Goal: Task Accomplishment & Management: Complete application form

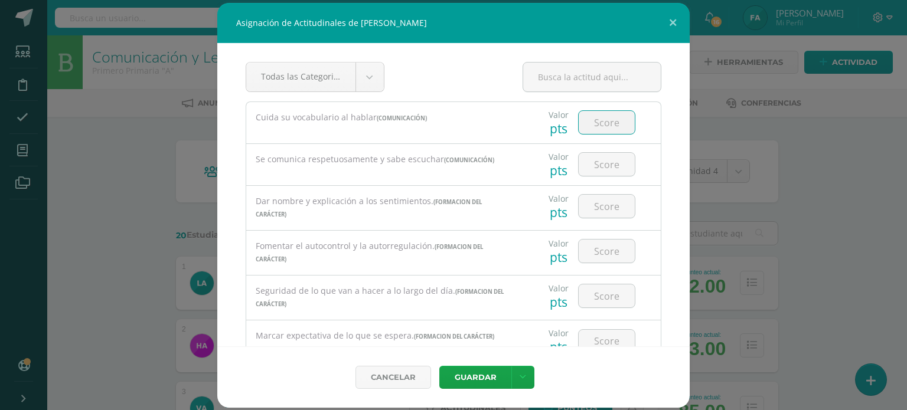
click at [608, 127] on input "number" at bounding box center [607, 122] width 56 height 23
type input "90"
click at [608, 164] on input "number" at bounding box center [607, 164] width 56 height 23
type input "95"
click at [588, 203] on input "number" at bounding box center [607, 206] width 56 height 23
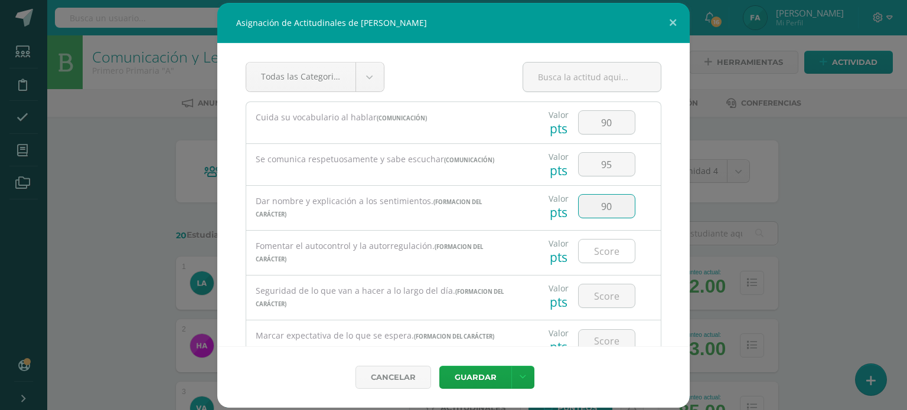
type input "90"
click at [598, 245] on input "number" at bounding box center [607, 251] width 56 height 23
type input "95"
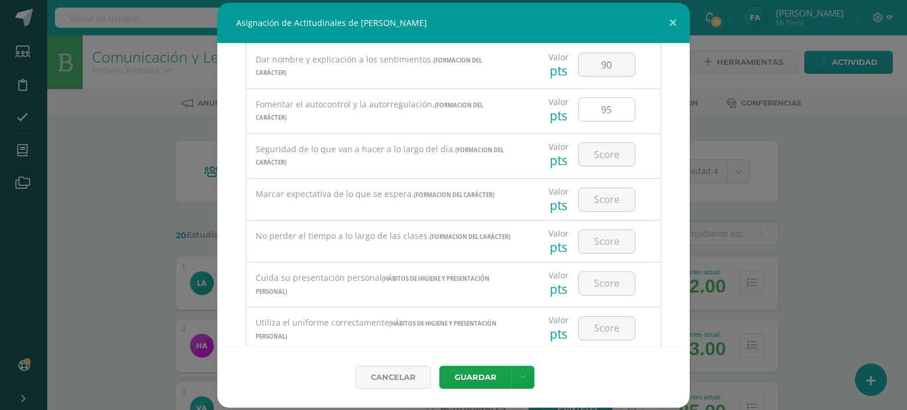
scroll to position [142, 0]
click at [608, 150] on input "number" at bounding box center [607, 154] width 56 height 23
type input "98"
click at [597, 195] on input "number" at bounding box center [607, 199] width 56 height 23
type input "98"
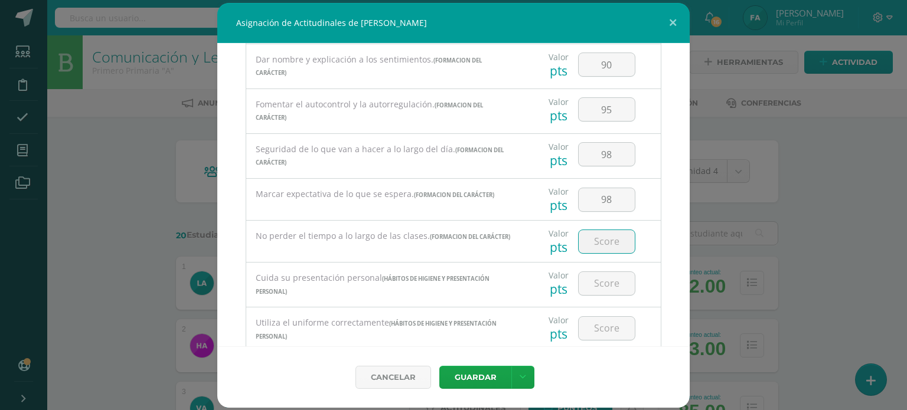
click at [609, 247] on input "number" at bounding box center [607, 241] width 56 height 23
type input "90"
click at [600, 290] on input "number" at bounding box center [607, 283] width 56 height 23
type input "100"
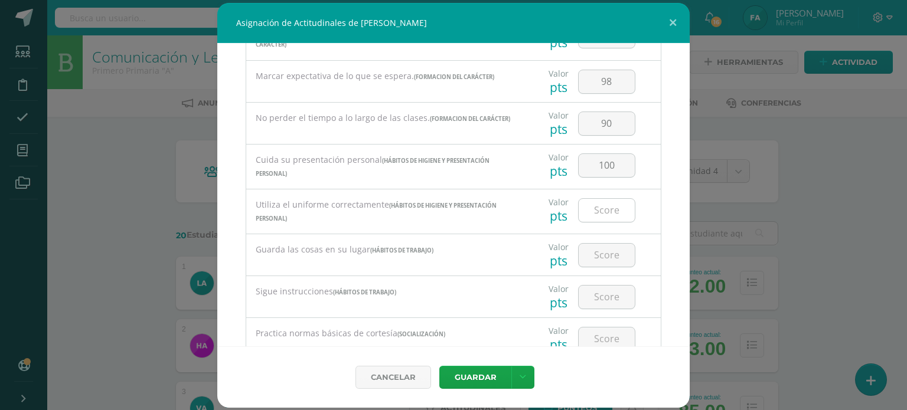
scroll to position [262, 0]
click at [603, 210] on input "number" at bounding box center [607, 208] width 56 height 23
type input "100"
click at [599, 245] on input "number" at bounding box center [607, 253] width 56 height 23
type input "90"
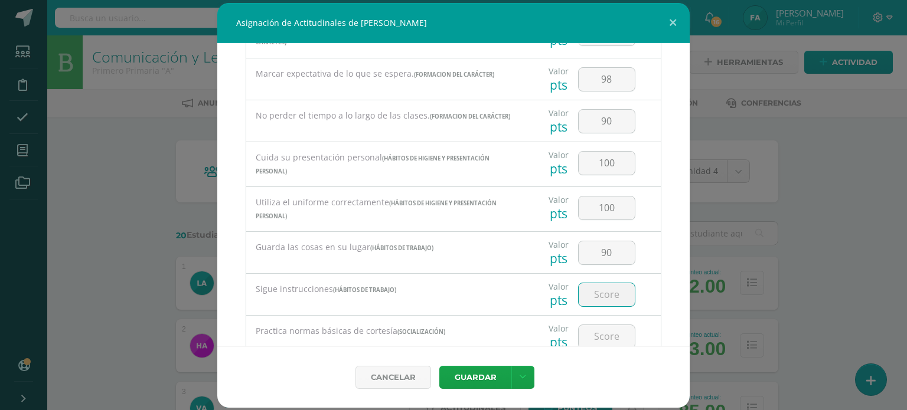
click at [592, 294] on input "number" at bounding box center [607, 294] width 56 height 23
type input "90"
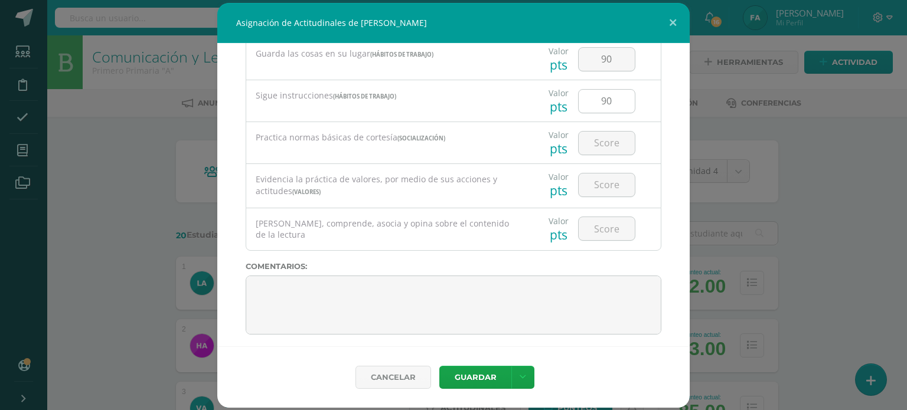
scroll to position [6, 0]
click at [605, 151] on input "number" at bounding box center [607, 143] width 56 height 23
type input "98"
click at [601, 186] on input "number" at bounding box center [607, 185] width 56 height 23
type input "98"
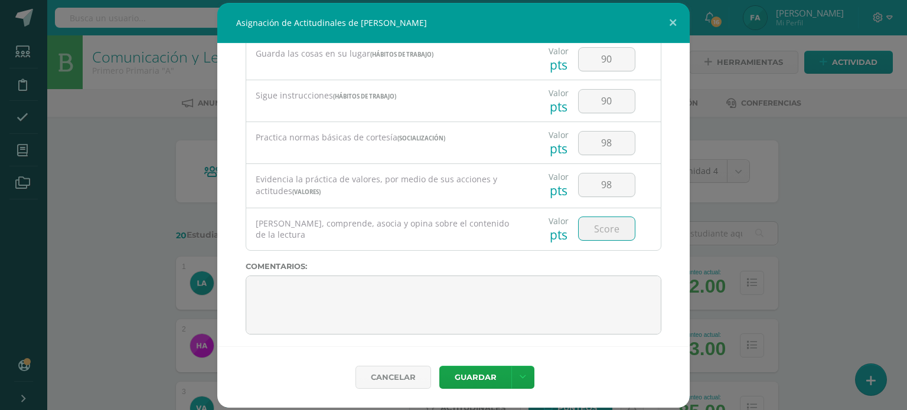
click at [596, 235] on input "number" at bounding box center [607, 228] width 56 height 23
type input "98"
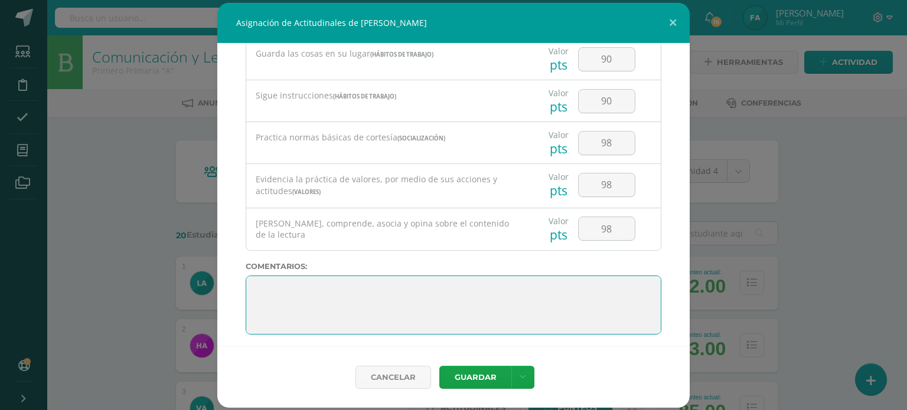
click at [466, 282] on textarea at bounding box center [454, 305] width 416 height 59
paste textarea "3. Su disciplina y compromiso es el reflejo del trabajo y constancia en las act…"
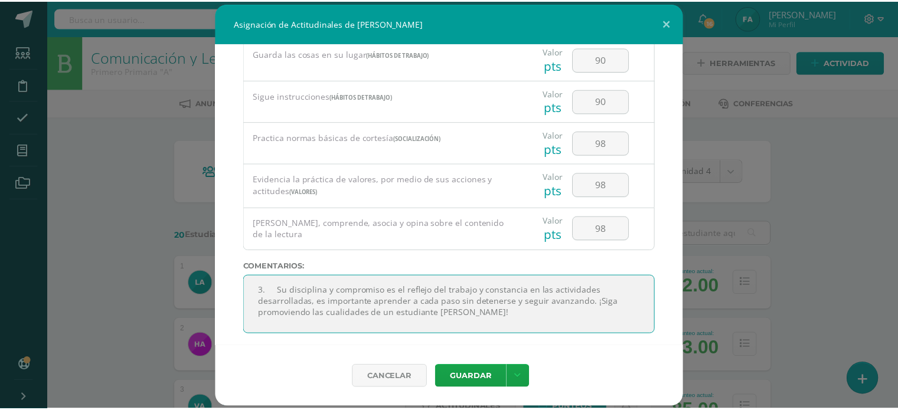
scroll to position [0, 0]
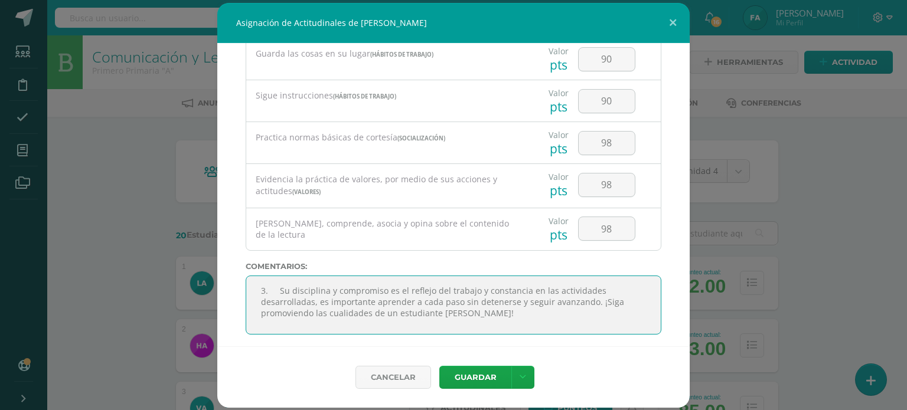
click at [280, 288] on textarea at bounding box center [454, 305] width 416 height 59
type textarea "Su disciplina y compromiso es el reflejo del trabajo y constancia en las activi…"
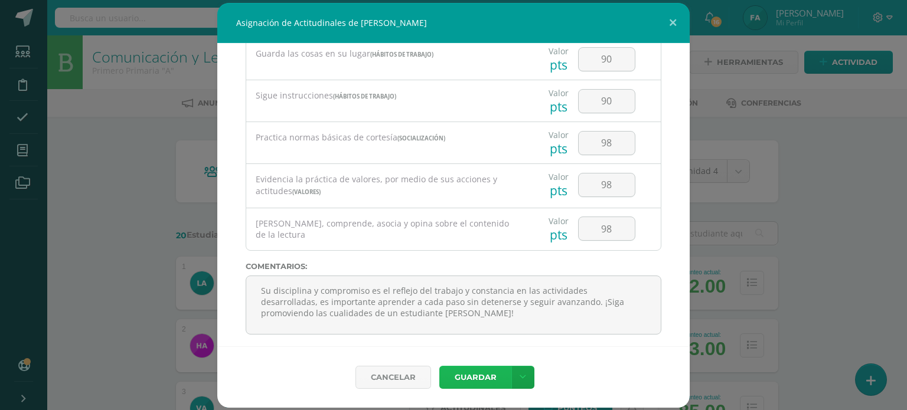
click at [472, 375] on button "Guardar" at bounding box center [475, 377] width 72 height 23
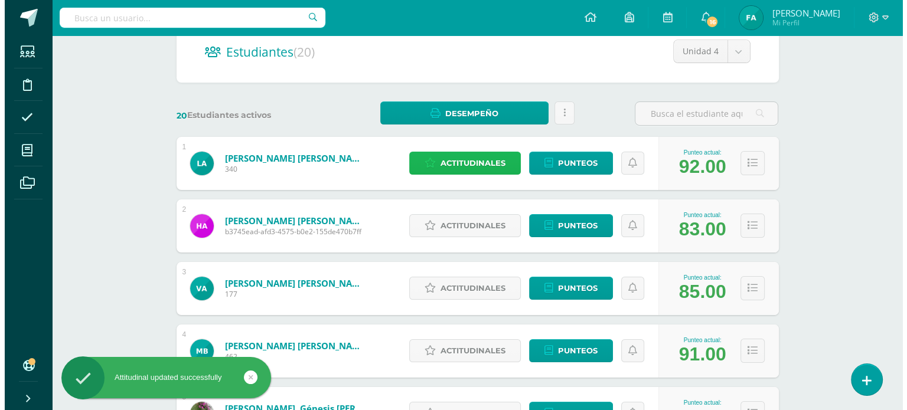
scroll to position [120, 0]
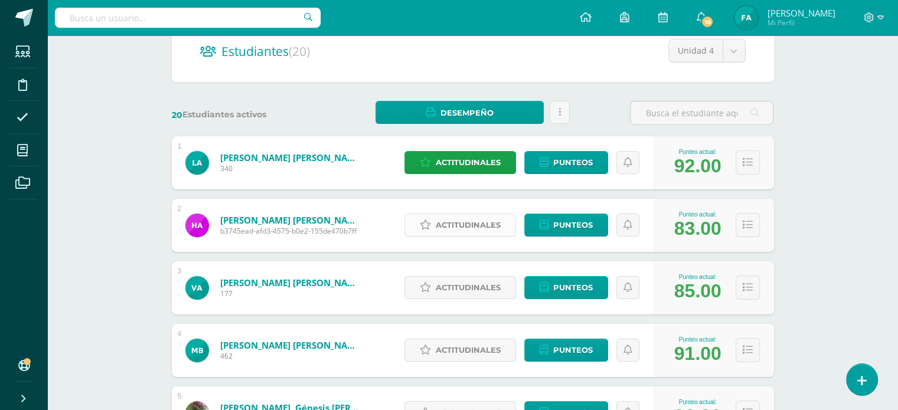
click at [482, 220] on span "Actitudinales" at bounding box center [468, 225] width 65 height 22
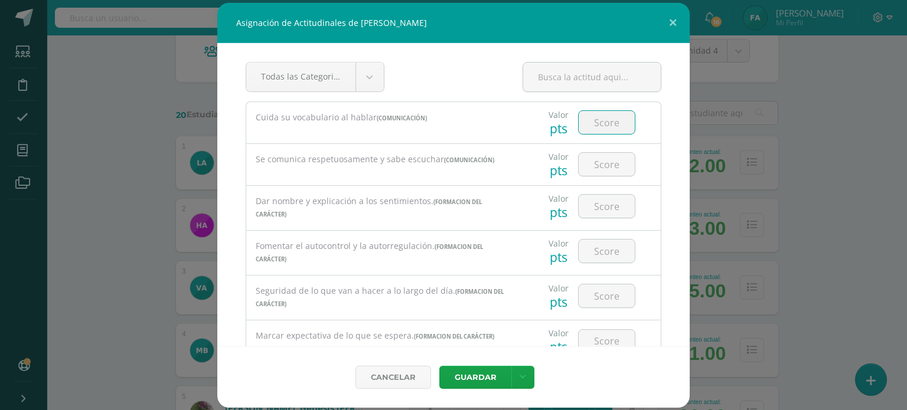
click at [596, 122] on input "number" at bounding box center [607, 122] width 56 height 23
type input "60"
click at [606, 164] on input "number" at bounding box center [607, 164] width 56 height 23
type input "8"
type input "80"
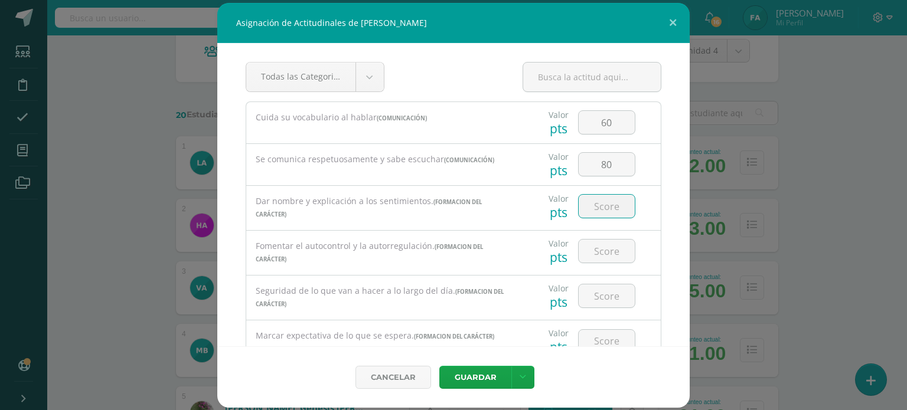
click at [598, 207] on input "number" at bounding box center [607, 206] width 56 height 23
type input "80"
click at [587, 259] on input "number" at bounding box center [607, 251] width 56 height 23
type input "60"
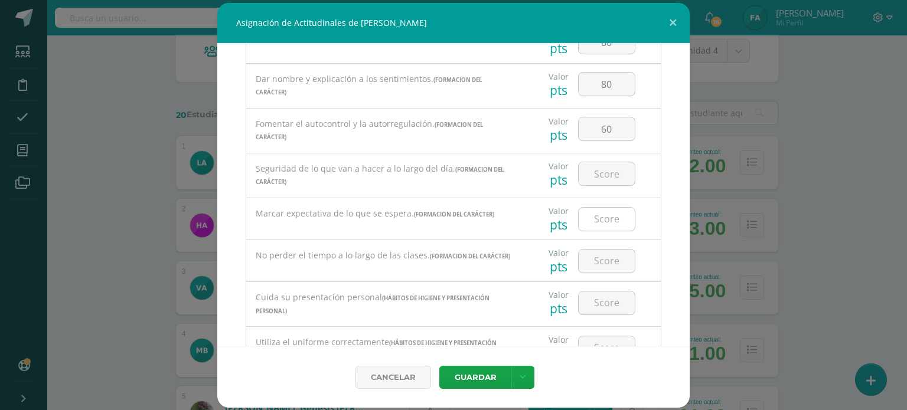
scroll to position [123, 0]
click at [607, 164] on input "number" at bounding box center [607, 173] width 56 height 23
type input "75"
click at [602, 214] on input "number" at bounding box center [607, 218] width 56 height 23
type input "80"
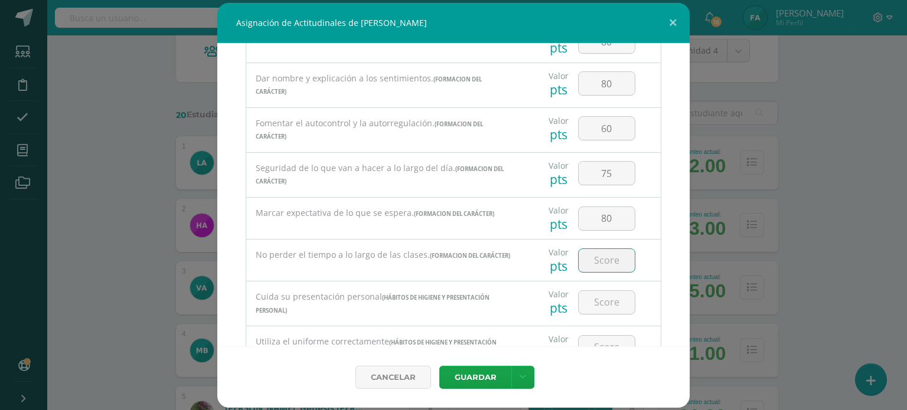
click at [596, 267] on input "number" at bounding box center [607, 260] width 56 height 23
type input "60"
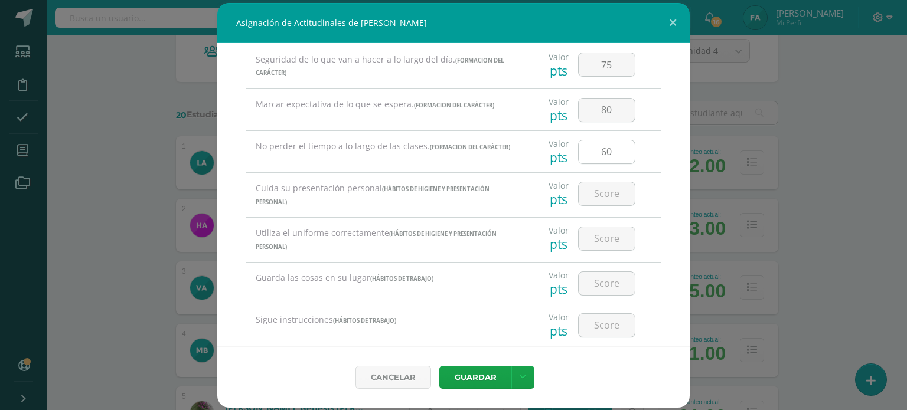
scroll to position [236, 0]
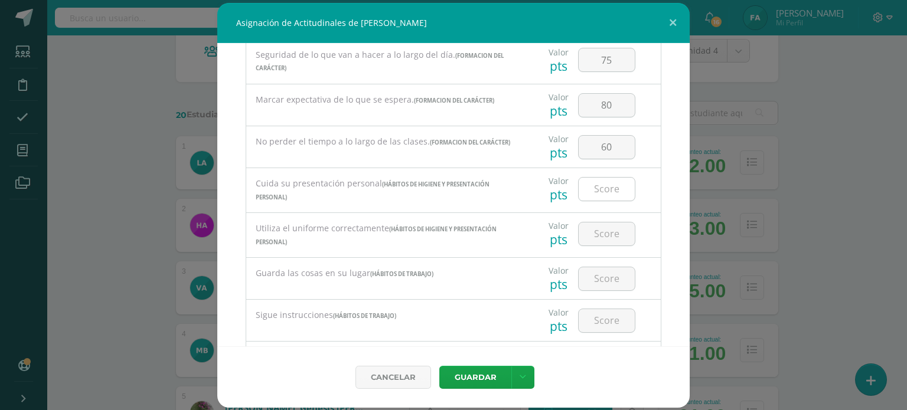
click at [600, 188] on input "number" at bounding box center [607, 189] width 56 height 23
type input "60"
click at [599, 236] on input "number" at bounding box center [607, 234] width 56 height 23
type input "60"
click at [599, 285] on input "number" at bounding box center [607, 278] width 56 height 23
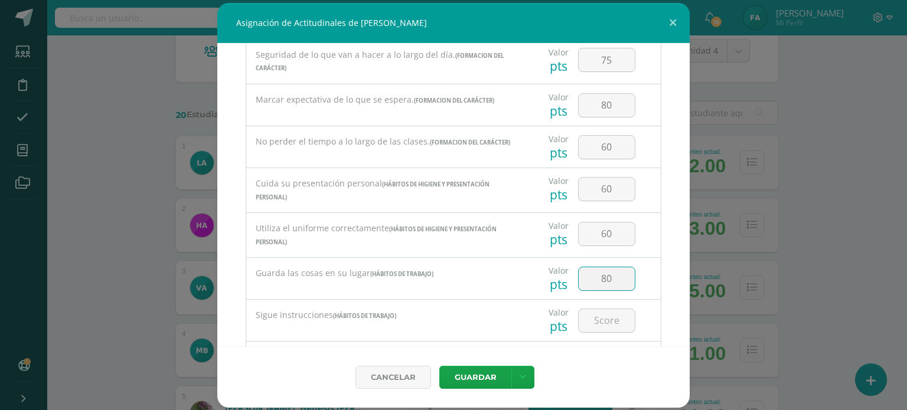
type input "80"
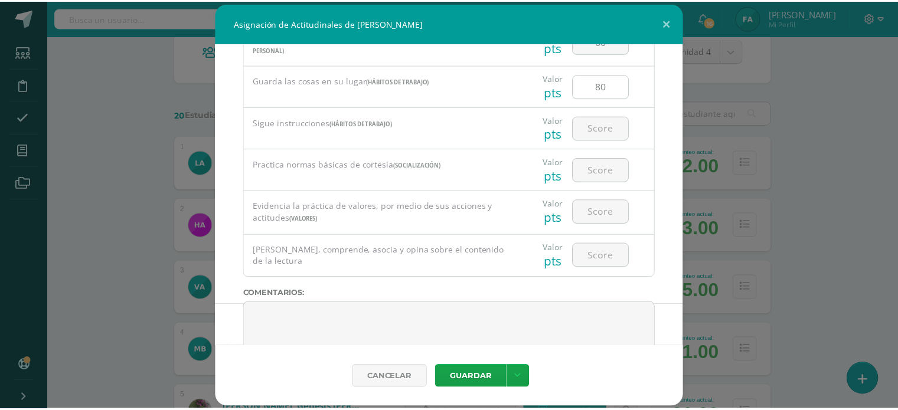
scroll to position [429, 0]
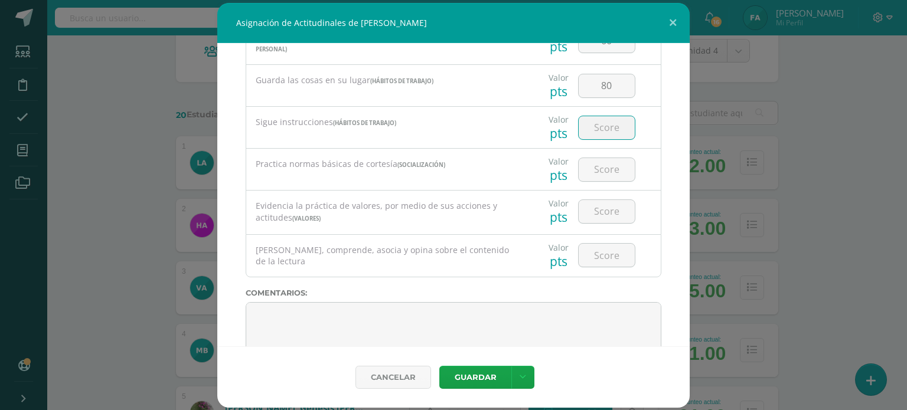
click at [605, 127] on input "number" at bounding box center [607, 127] width 56 height 23
type input "70"
click at [598, 169] on input "number" at bounding box center [607, 169] width 56 height 23
type input "70"
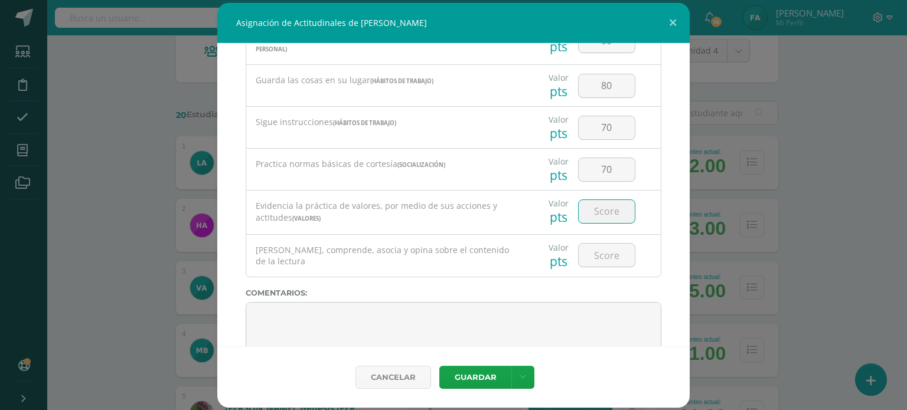
click at [585, 210] on input "number" at bounding box center [607, 211] width 56 height 23
type input "75"
click at [596, 259] on input "number" at bounding box center [607, 255] width 56 height 23
type input "80"
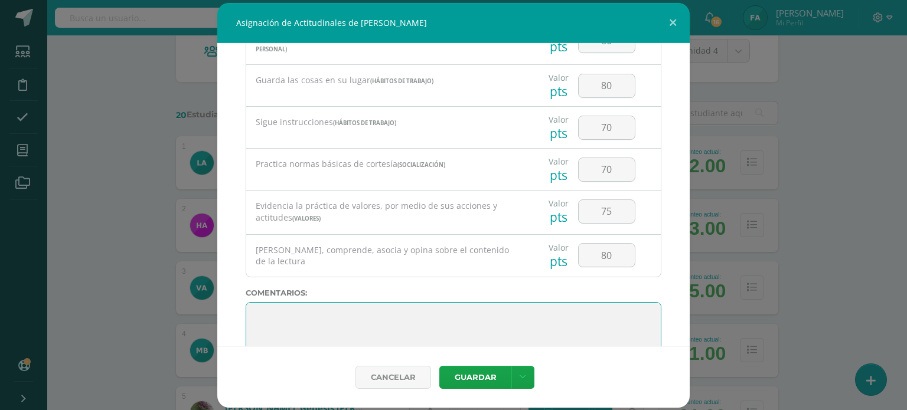
click at [482, 316] on textarea at bounding box center [454, 331] width 416 height 59
paste textarea "Lo maravilloso de aprender es algo que nadie puede arrebatarnos, se queda con n…"
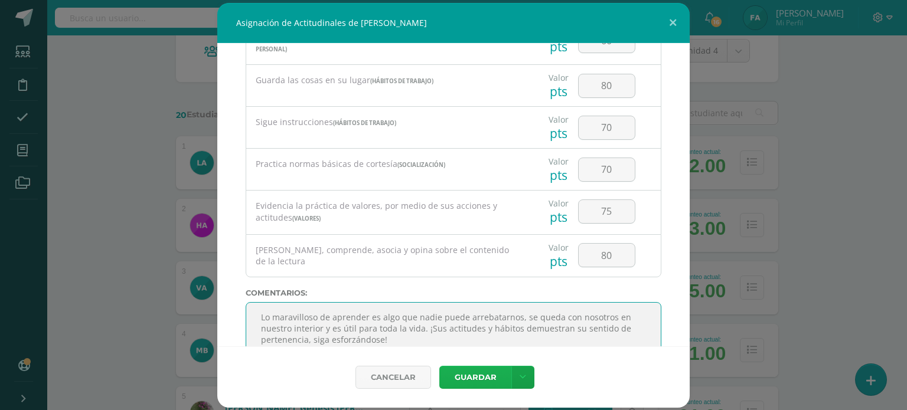
type textarea "Lo maravilloso de aprender es algo que nadie puede arrebatarnos, se queda con n…"
click at [488, 377] on button "Guardar" at bounding box center [475, 377] width 72 height 23
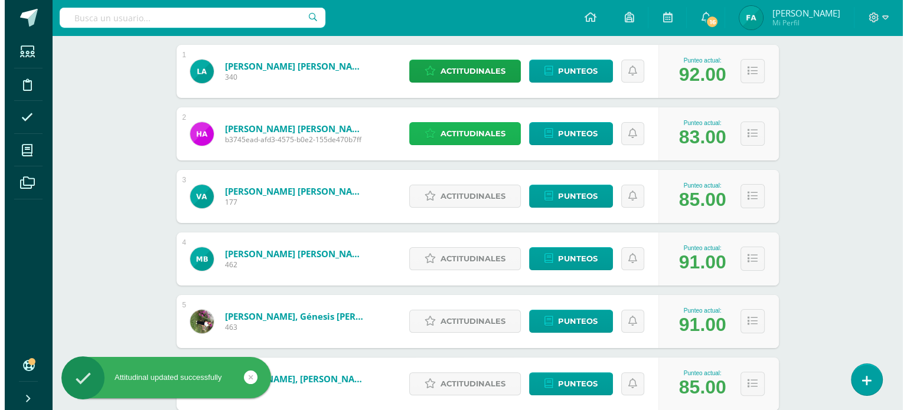
scroll to position [216, 0]
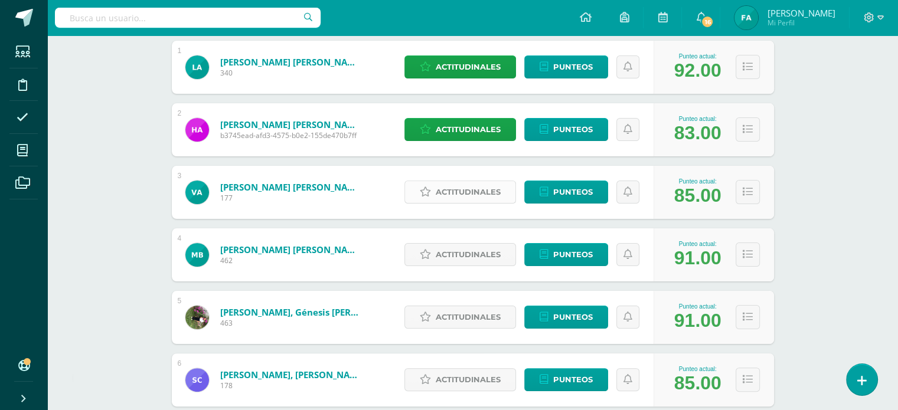
click at [453, 190] on span "Actitudinales" at bounding box center [468, 192] width 65 height 22
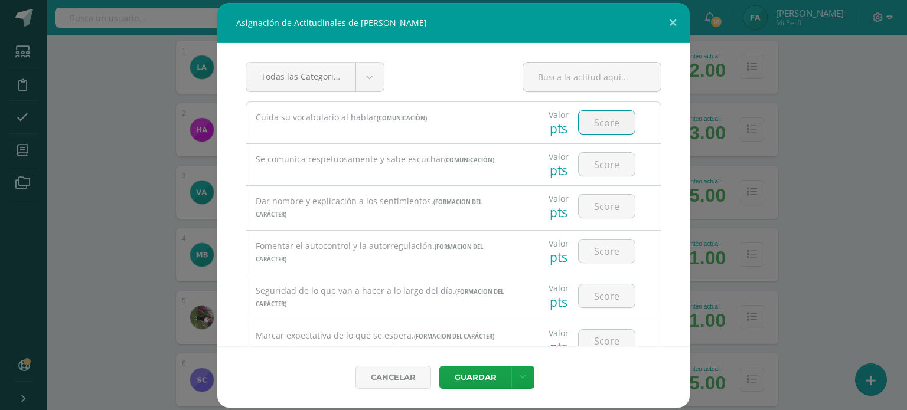
click at [604, 121] on input "number" at bounding box center [607, 122] width 56 height 23
click at [609, 116] on input "number" at bounding box center [607, 122] width 56 height 23
type input "95"
click at [601, 171] on input "number" at bounding box center [607, 164] width 56 height 23
type input "98"
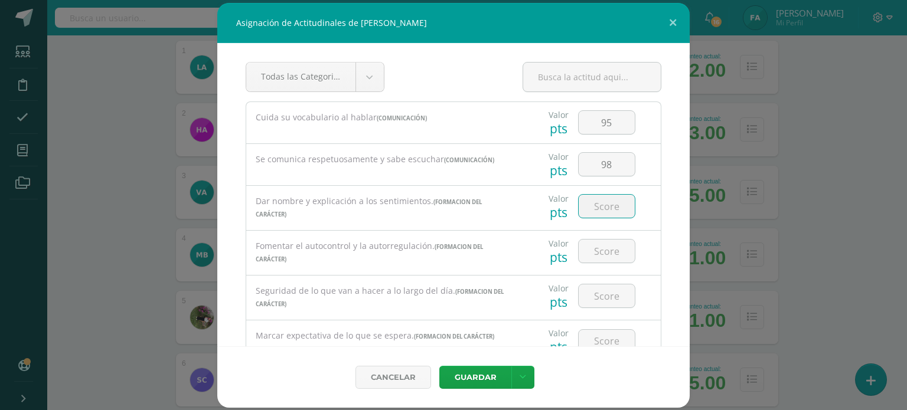
click at [601, 207] on input "number" at bounding box center [607, 206] width 56 height 23
type input "98"
click at [596, 247] on input "number" at bounding box center [607, 251] width 56 height 23
type input "90"
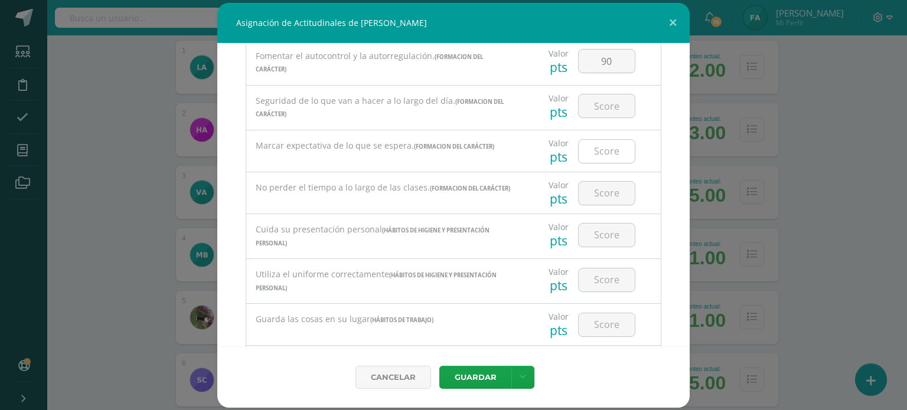
scroll to position [191, 0]
click at [601, 116] on input "number" at bounding box center [607, 105] width 56 height 23
type input "98"
click at [602, 147] on input "number" at bounding box center [607, 150] width 56 height 23
type input "90"
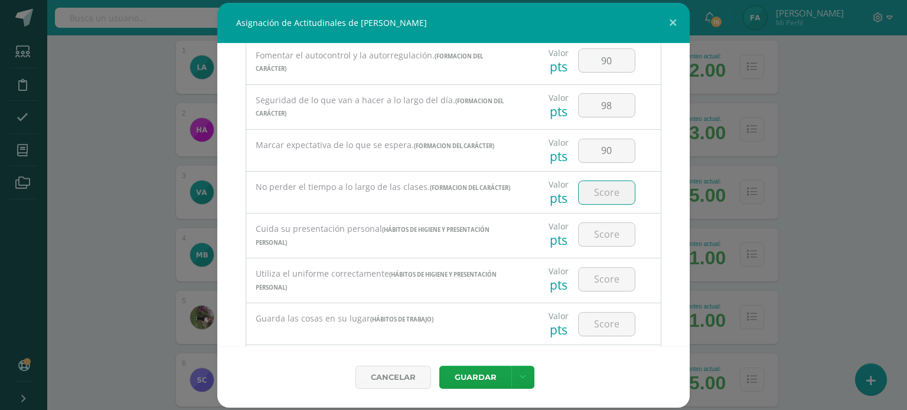
click at [596, 198] on input "number" at bounding box center [607, 192] width 56 height 23
type input "90"
click at [591, 241] on input "number" at bounding box center [607, 234] width 56 height 23
type input "91"
click at [590, 274] on input "number" at bounding box center [607, 279] width 56 height 23
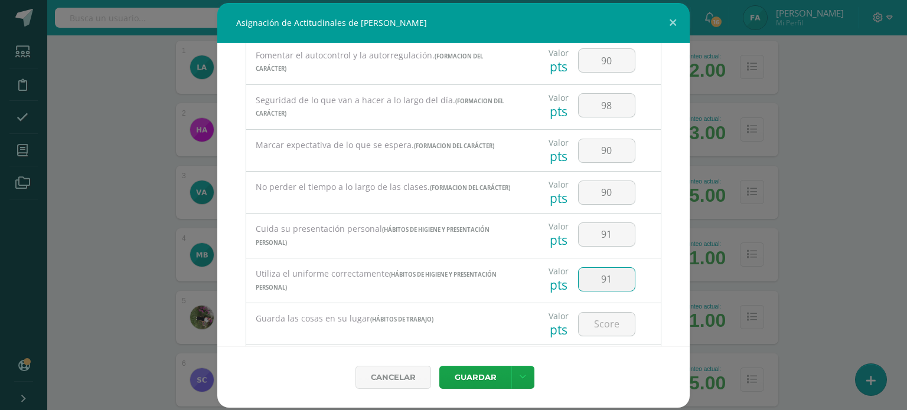
type input "91"
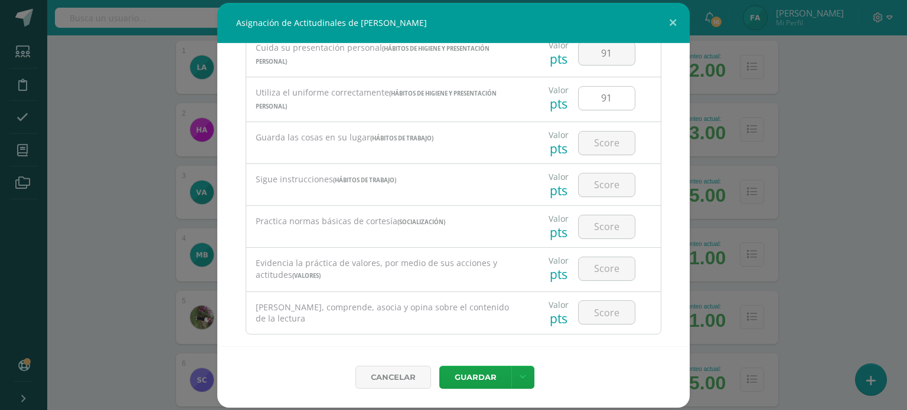
scroll to position [377, 0]
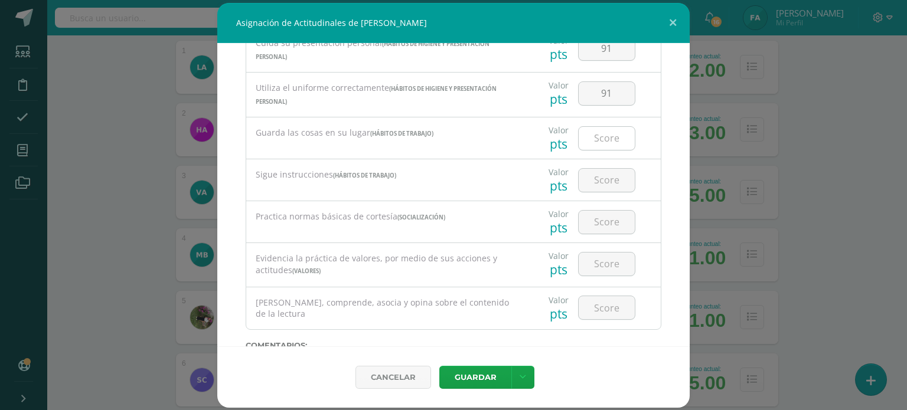
click at [602, 139] on input "number" at bounding box center [607, 138] width 56 height 23
type input "90"
click at [595, 184] on input "number" at bounding box center [607, 180] width 56 height 23
type input "98"
click at [598, 217] on input "number" at bounding box center [607, 222] width 56 height 23
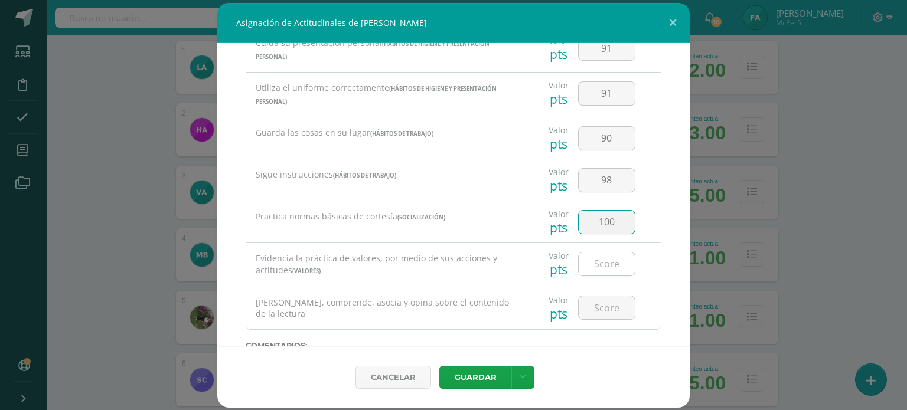
type input "100"
click at [598, 265] on input "1" at bounding box center [607, 264] width 56 height 23
type input "100"
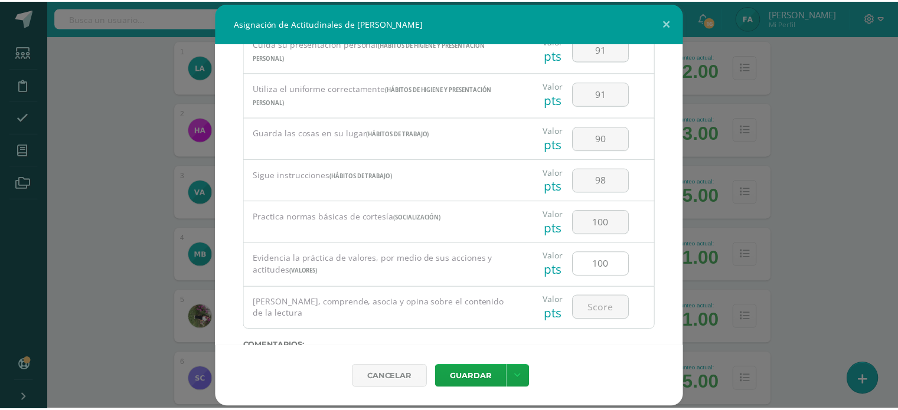
scroll to position [463, 0]
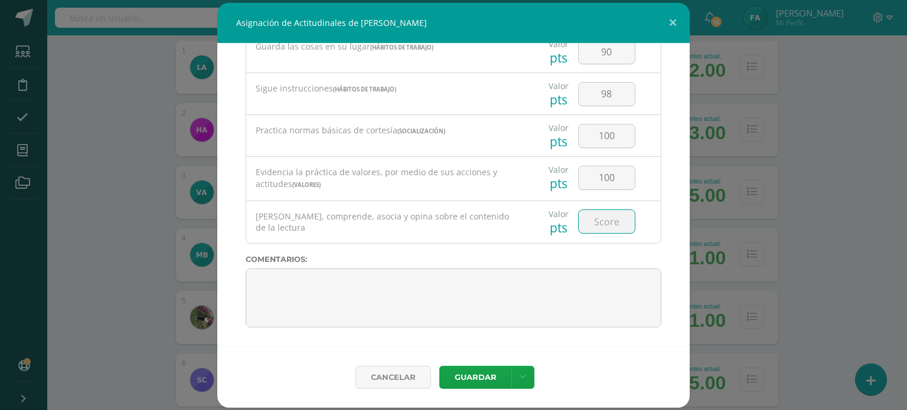
click at [601, 223] on input "number" at bounding box center [607, 221] width 56 height 23
type input "100"
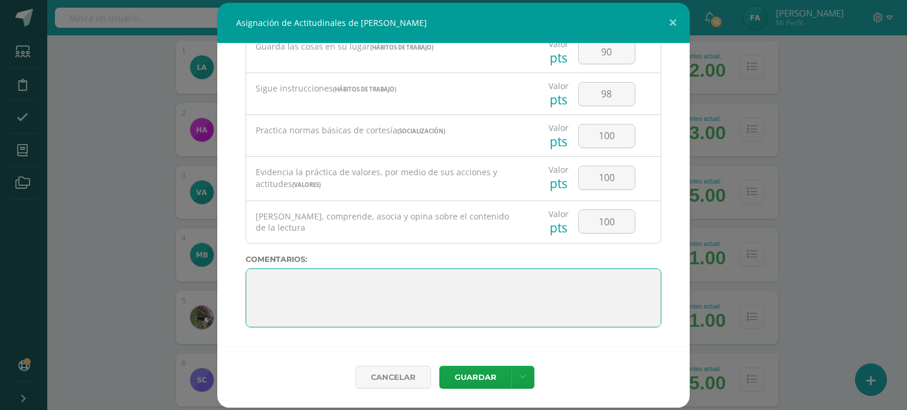
click at [510, 281] on textarea at bounding box center [454, 298] width 416 height 59
paste textarea "Su disciplina y compromiso es el reflejo del trabajo y constancia en las activi…"
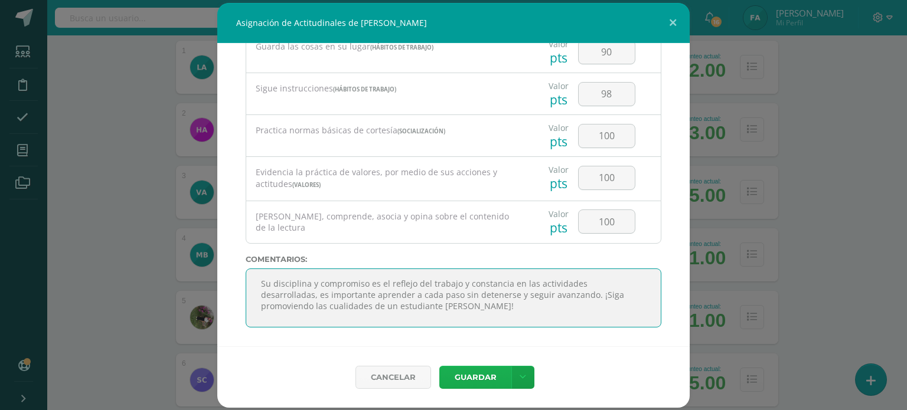
type textarea "Su disciplina y compromiso es el reflejo del trabajo y constancia en las activi…"
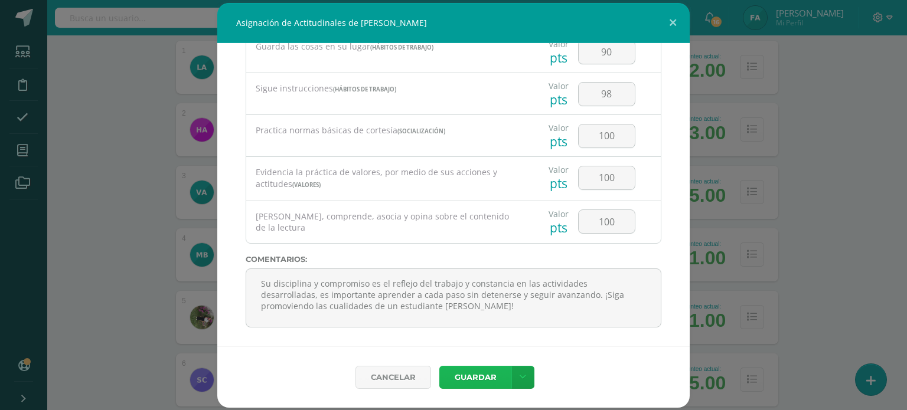
click at [468, 368] on button "Guardar" at bounding box center [475, 377] width 72 height 23
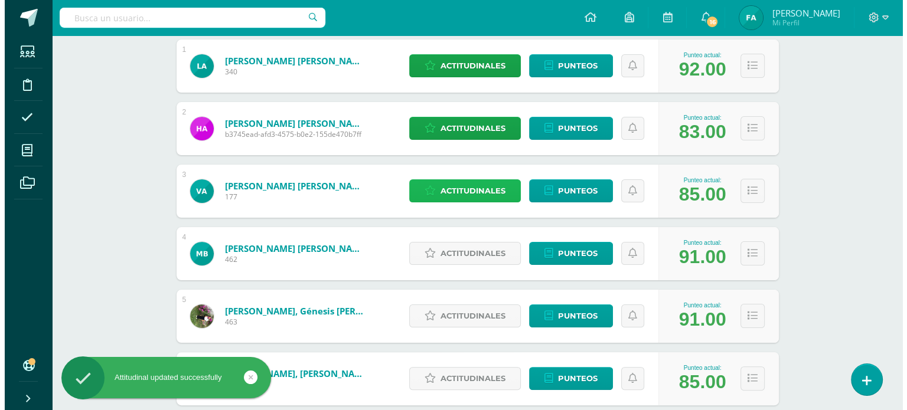
scroll to position [218, 0]
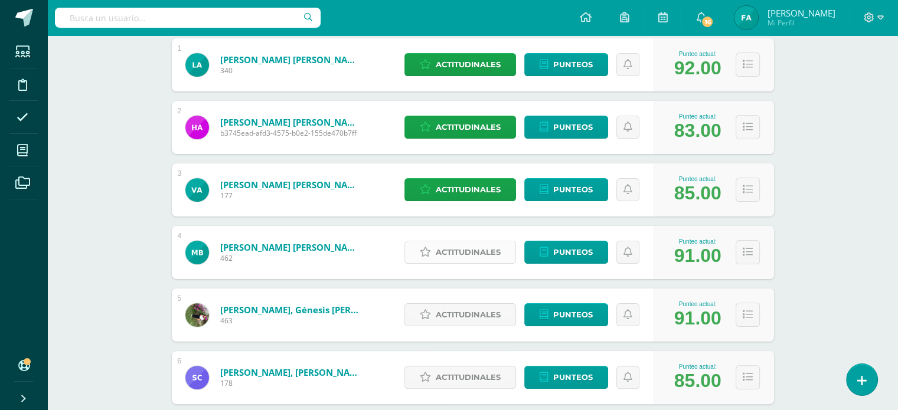
click at [448, 257] on span "Actitudinales" at bounding box center [468, 253] width 65 height 22
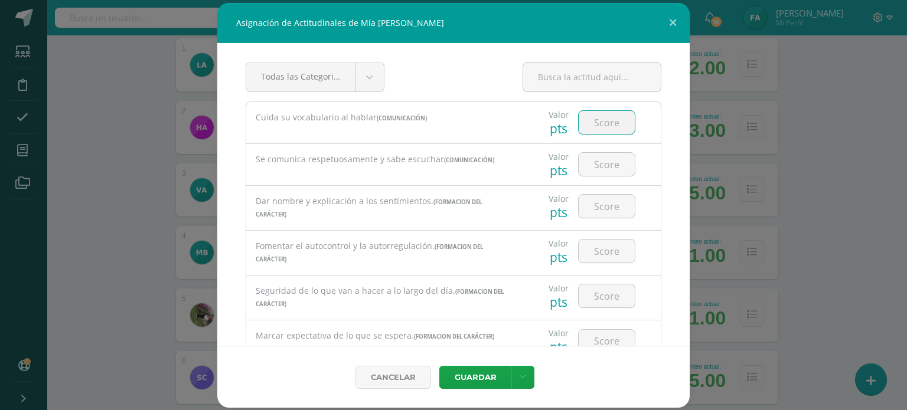
click at [584, 132] on input "number" at bounding box center [607, 122] width 56 height 23
type input "8"
type input "79"
click at [595, 165] on input "number" at bounding box center [607, 164] width 56 height 23
type input "80"
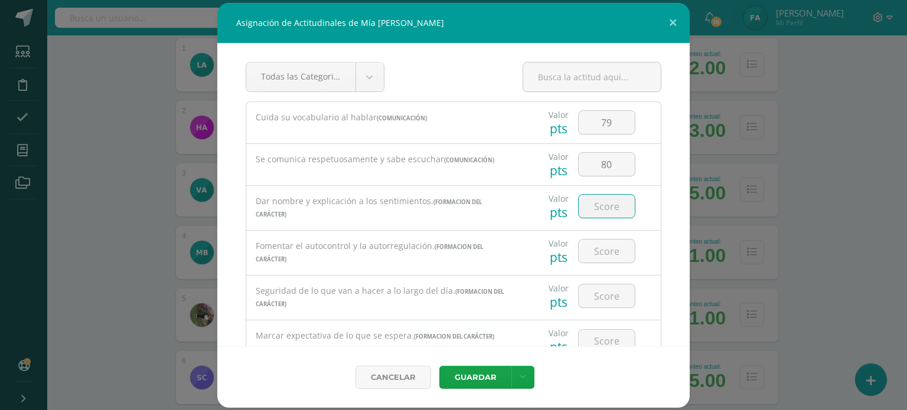
click at [600, 201] on input "number" at bounding box center [607, 206] width 56 height 23
type input "98"
click at [596, 255] on input "number" at bounding box center [607, 251] width 56 height 23
type input "90"
click at [593, 301] on input "number" at bounding box center [607, 296] width 56 height 23
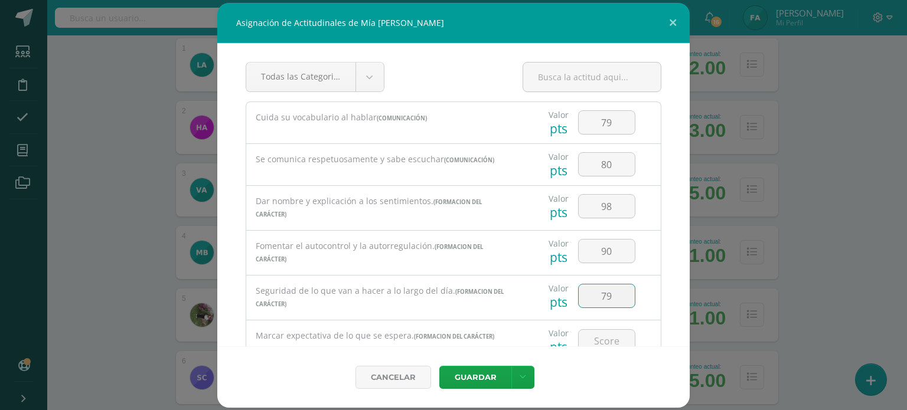
type input "79"
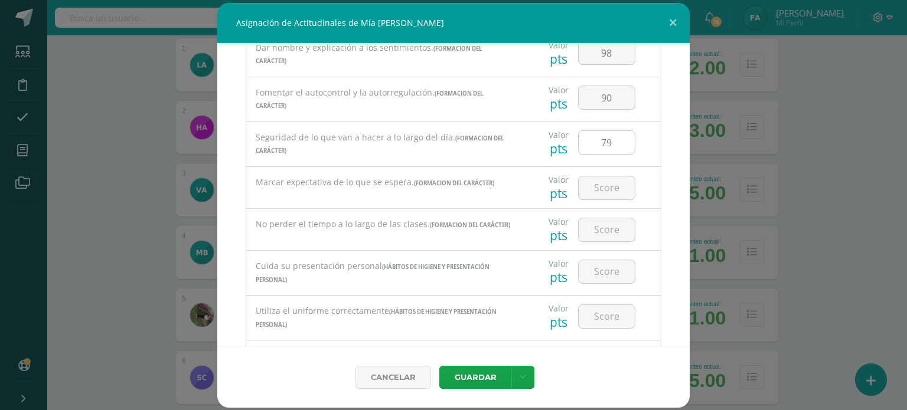
scroll to position [155, 0]
click at [605, 184] on input "number" at bounding box center [607, 186] width 56 height 23
type input "80"
click at [601, 229] on input "number" at bounding box center [607, 228] width 56 height 23
type input "60"
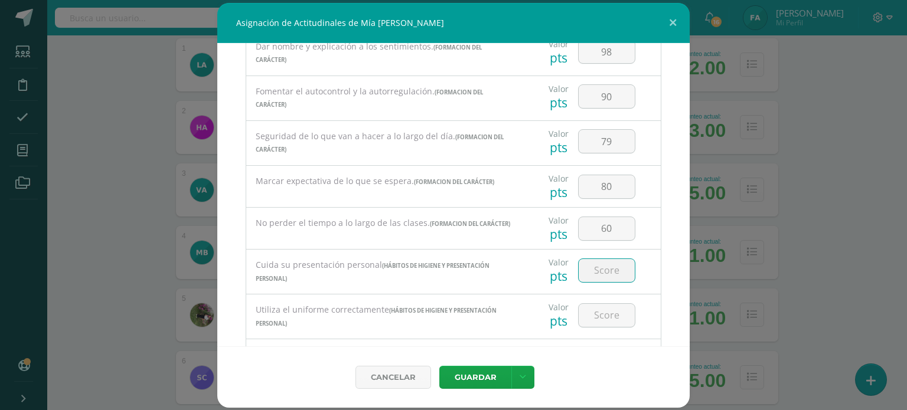
click at [597, 266] on input "number" at bounding box center [607, 270] width 56 height 23
type input "8"
type input "90"
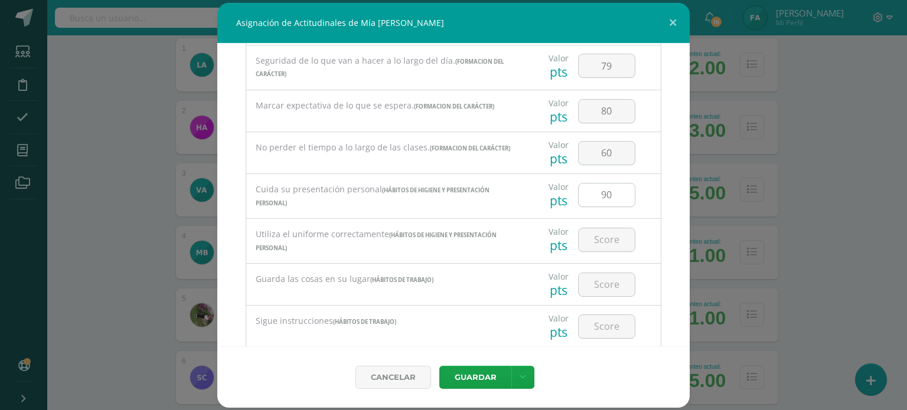
scroll to position [231, 0]
click at [599, 245] on input "number" at bounding box center [607, 238] width 56 height 23
type input "8"
type input "90"
click at [608, 286] on input "number" at bounding box center [607, 283] width 56 height 23
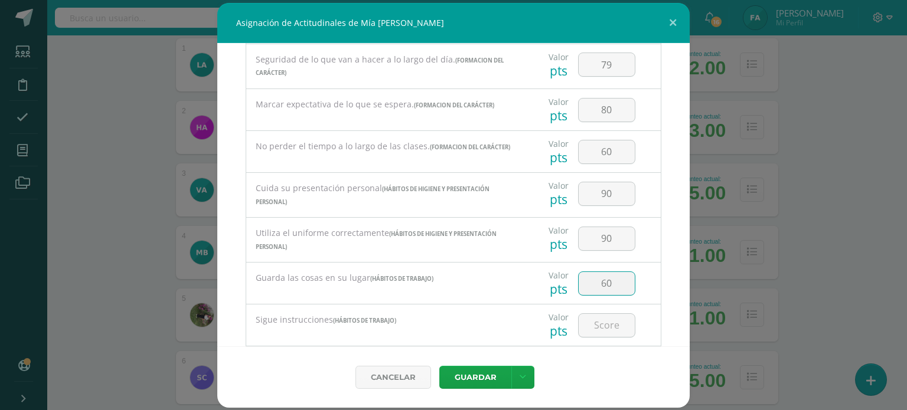
type input "60"
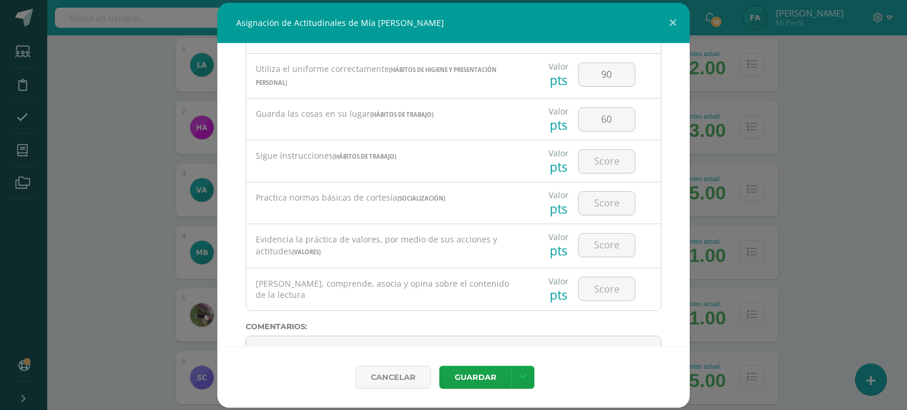
scroll to position [394, 0]
click at [605, 166] on input "number" at bounding box center [607, 163] width 56 height 23
type input "6"
type input "60"
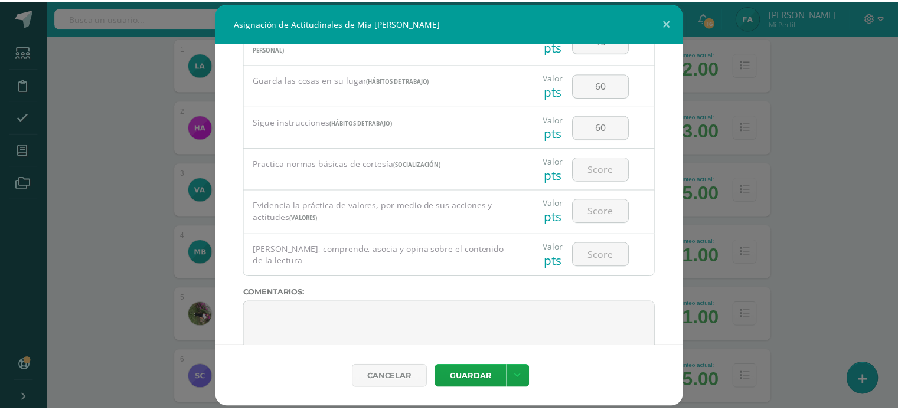
scroll to position [432, 0]
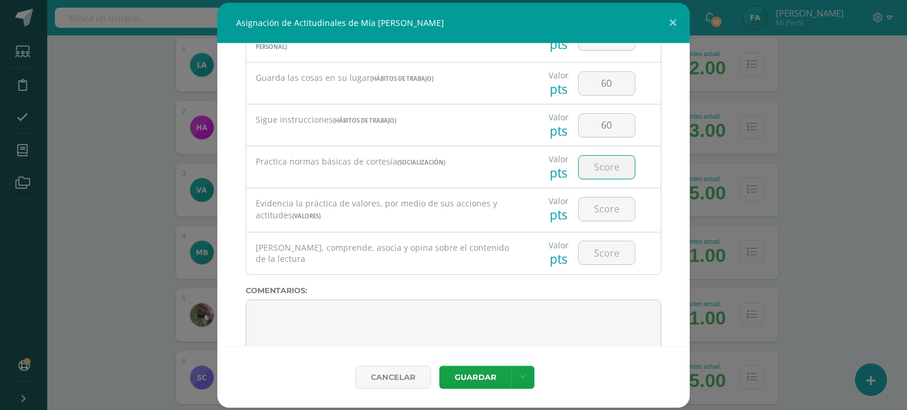
click at [605, 166] on input "number" at bounding box center [607, 167] width 56 height 23
type input "90"
click at [598, 208] on input "number" at bounding box center [607, 209] width 56 height 23
type input "90"
click at [592, 253] on input "number" at bounding box center [607, 253] width 56 height 23
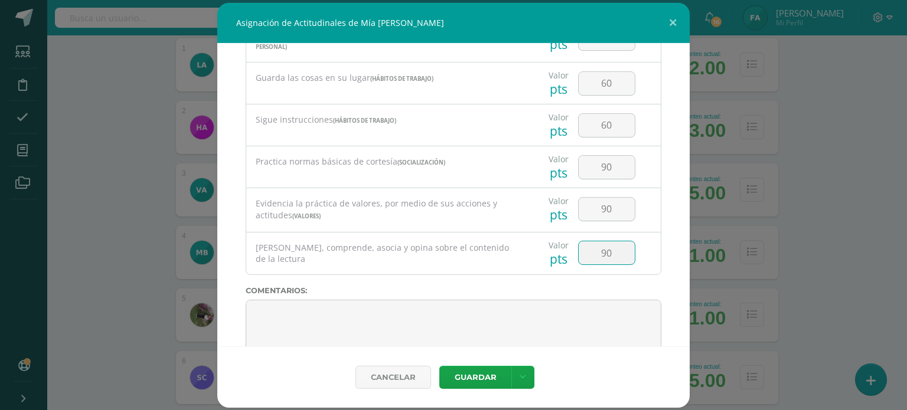
type input "90"
click at [496, 319] on textarea at bounding box center [454, 329] width 416 height 59
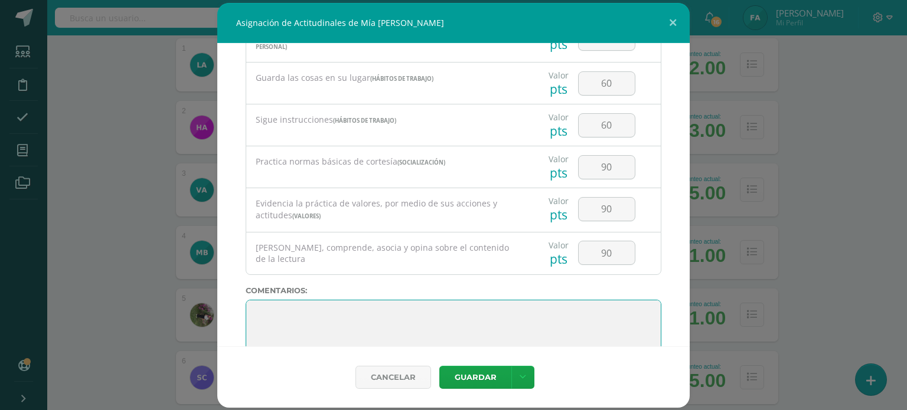
paste textarea "Lo maravilloso de aprender es algo que nadie puede arrebatarnos, se queda con n…"
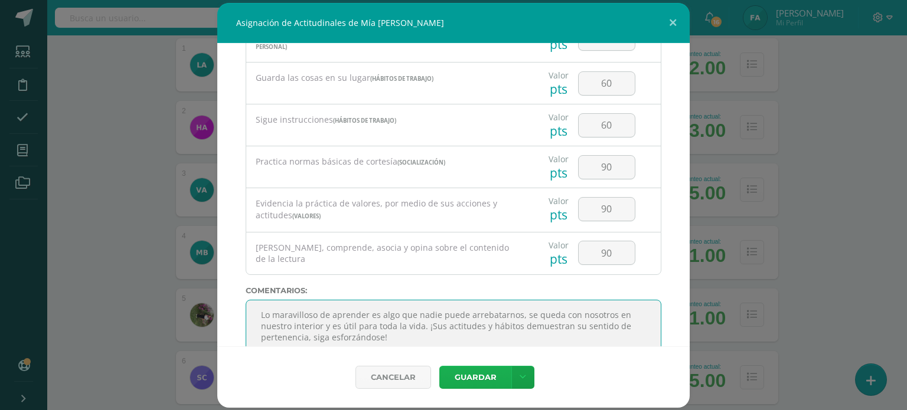
type textarea "Lo maravilloso de aprender es algo que nadie puede arrebatarnos, se queda con n…"
click at [488, 378] on button "Guardar" at bounding box center [475, 377] width 72 height 23
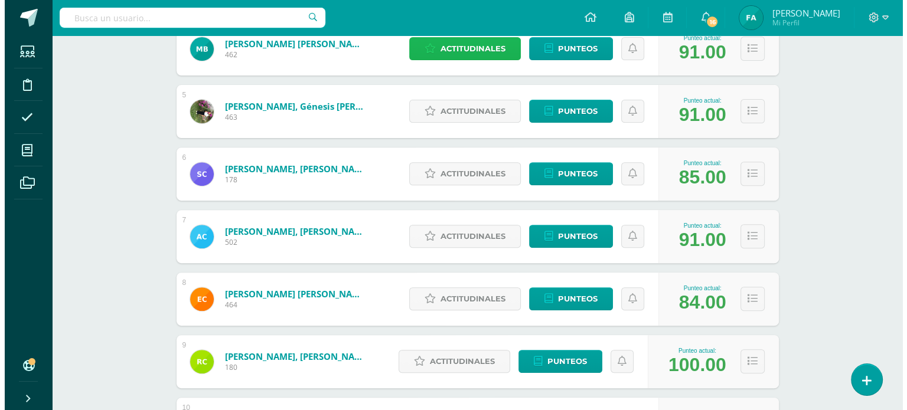
scroll to position [424, 0]
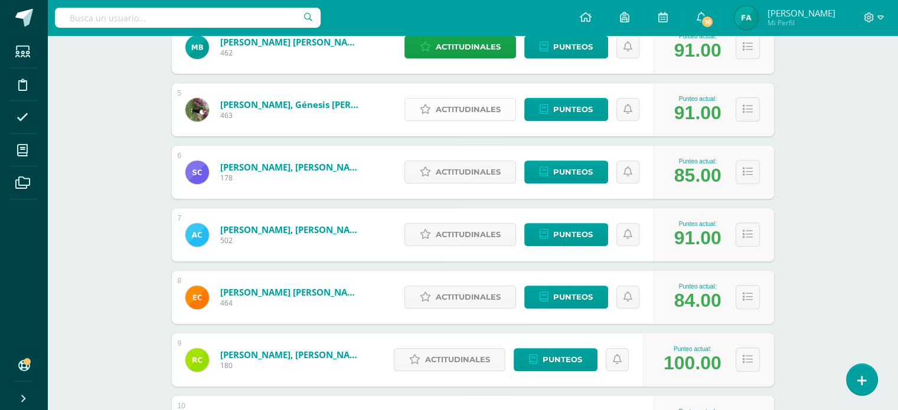
click at [475, 109] on span "Actitudinales" at bounding box center [468, 110] width 65 height 22
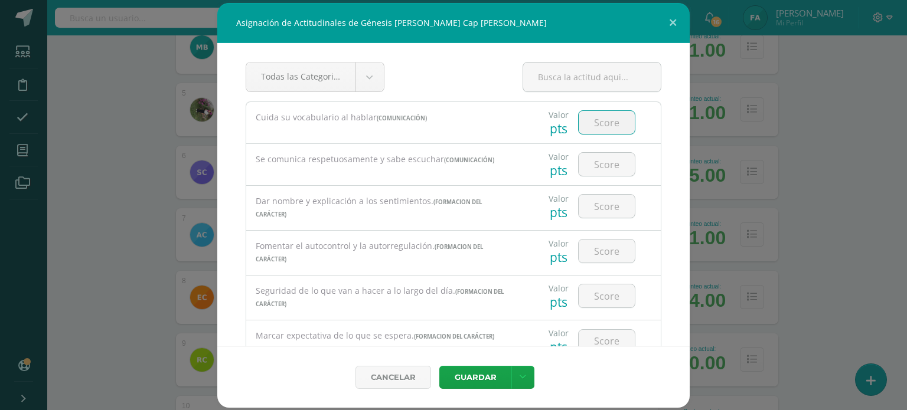
click at [579, 115] on input "number" at bounding box center [607, 122] width 56 height 23
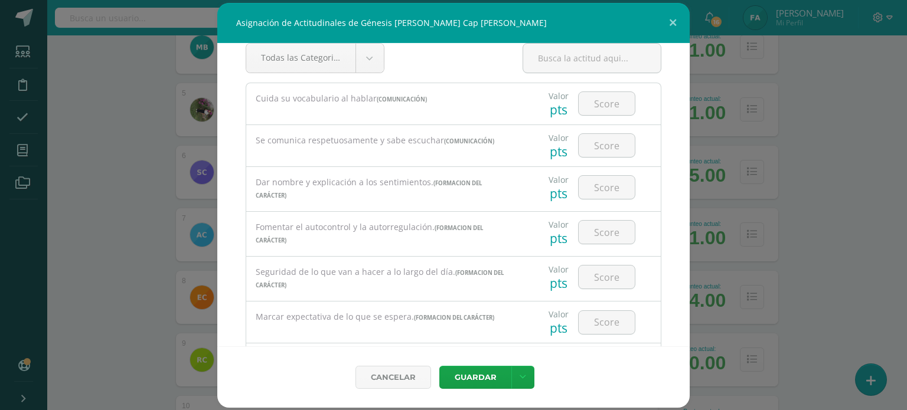
scroll to position [0, 0]
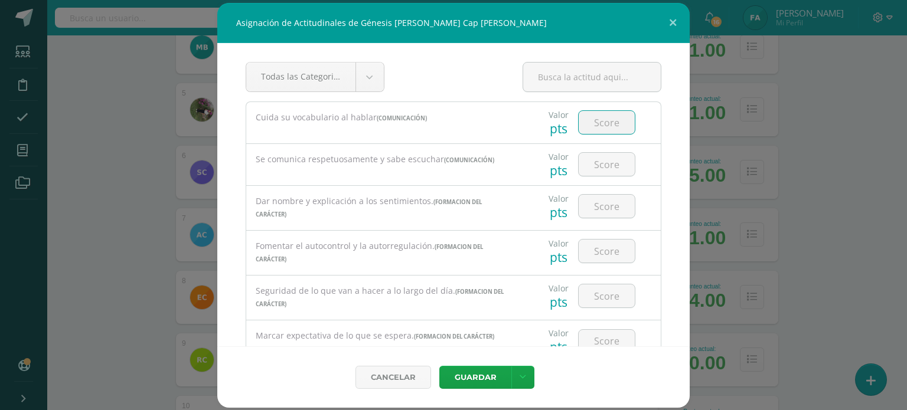
click at [598, 123] on input "number" at bounding box center [607, 122] width 56 height 23
type input "95"
click at [607, 171] on input "number" at bounding box center [607, 164] width 56 height 23
type input "95"
click at [612, 204] on input "number" at bounding box center [607, 206] width 56 height 23
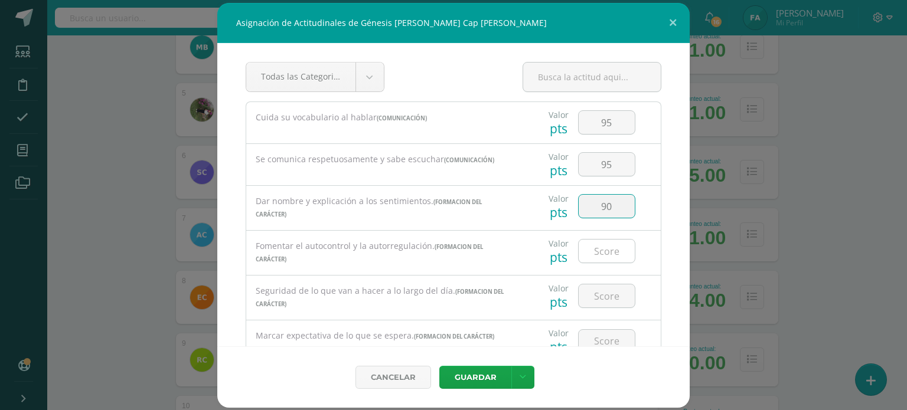
type input "90"
click at [605, 250] on input "number" at bounding box center [607, 251] width 56 height 23
type input "90"
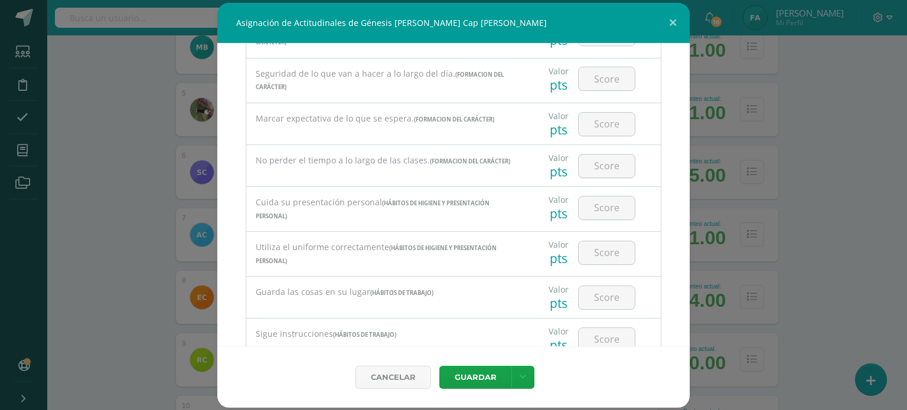
scroll to position [217, 0]
click at [593, 70] on input "number" at bounding box center [607, 78] width 56 height 23
type input "90"
click at [608, 122] on input "number" at bounding box center [607, 124] width 56 height 23
type input "95"
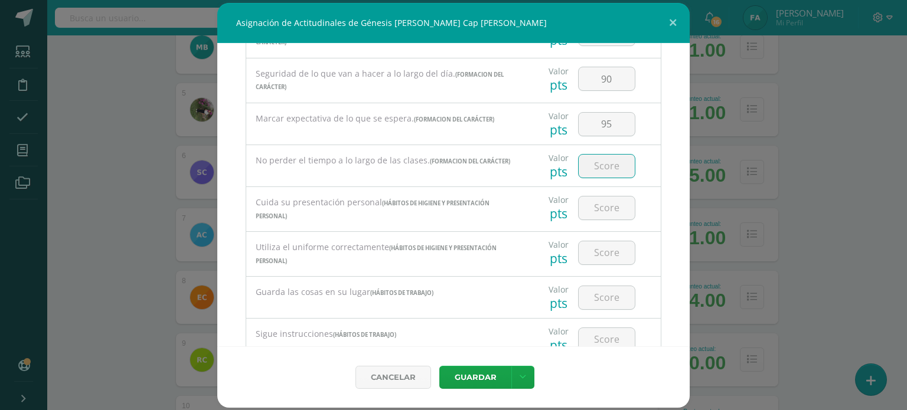
click at [608, 169] on input "number" at bounding box center [607, 166] width 56 height 23
type input "95"
click at [612, 207] on input "number" at bounding box center [607, 208] width 56 height 23
type input "100"
click at [611, 245] on input "number" at bounding box center [607, 253] width 56 height 23
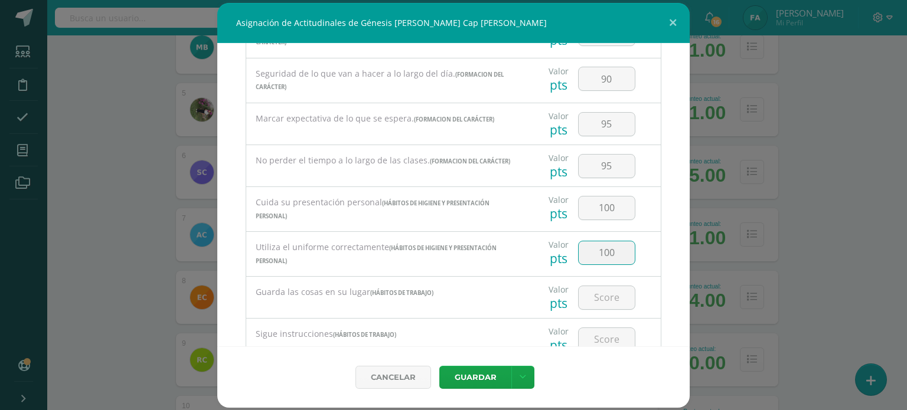
type input "100"
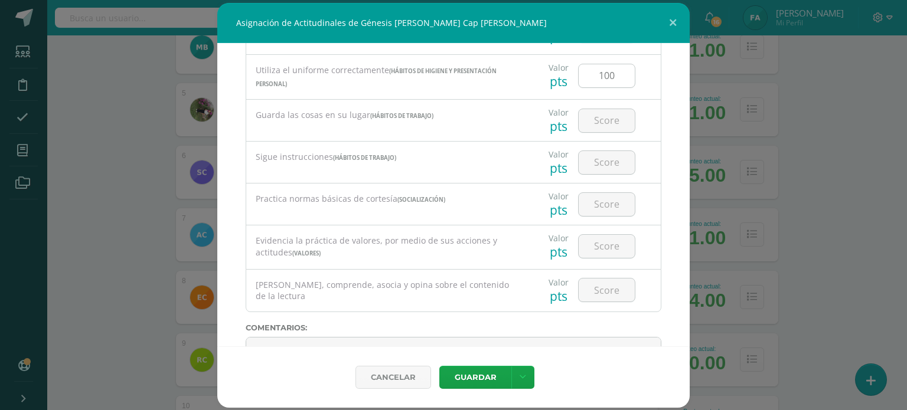
scroll to position [401, 0]
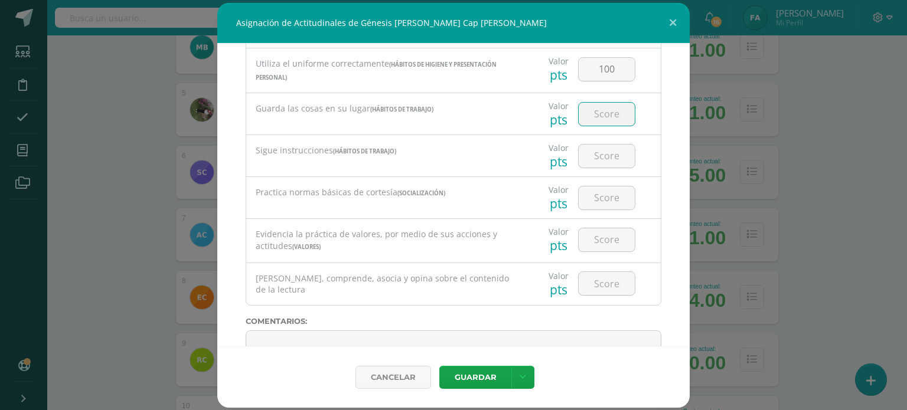
click at [593, 115] on input "number" at bounding box center [607, 114] width 56 height 23
type input "90"
click at [603, 154] on input "number" at bounding box center [607, 156] width 56 height 23
type input "95"
click at [607, 192] on input "number" at bounding box center [607, 198] width 56 height 23
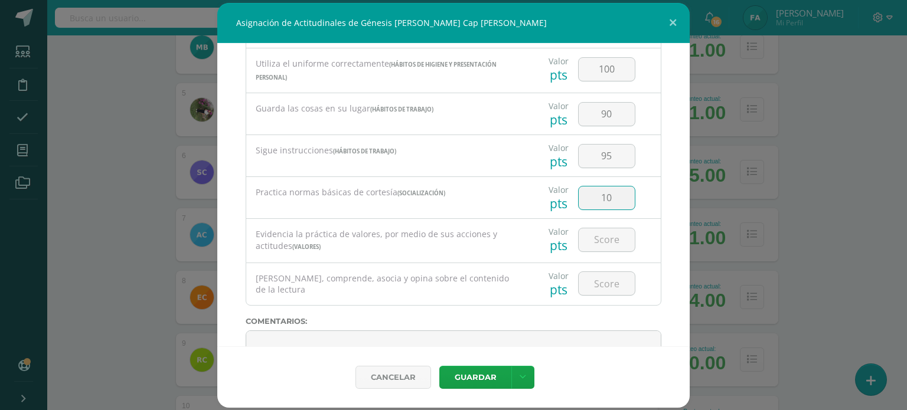
type input "1"
type input "90"
click at [607, 240] on input "number" at bounding box center [607, 240] width 56 height 23
type input "95"
click at [604, 289] on input "number" at bounding box center [607, 283] width 56 height 23
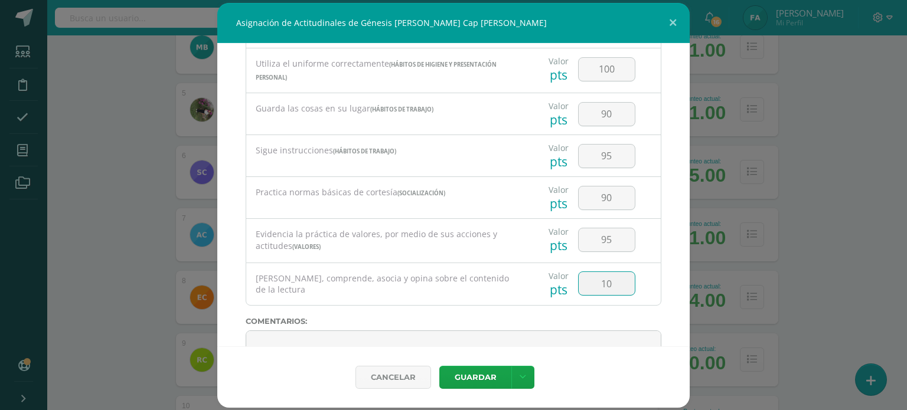
type input "1"
type input "95"
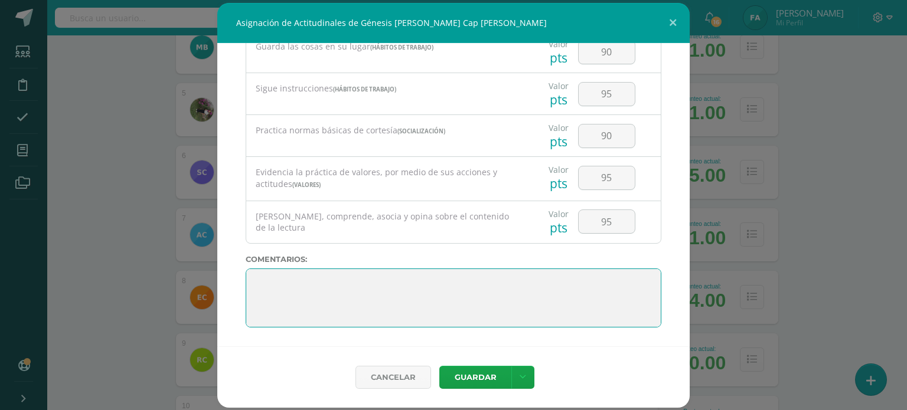
click at [454, 295] on textarea at bounding box center [454, 298] width 416 height 59
paste textarea "Lo maravilloso de aprender es algo que nadie puede arrebatarnos, se queda con n…"
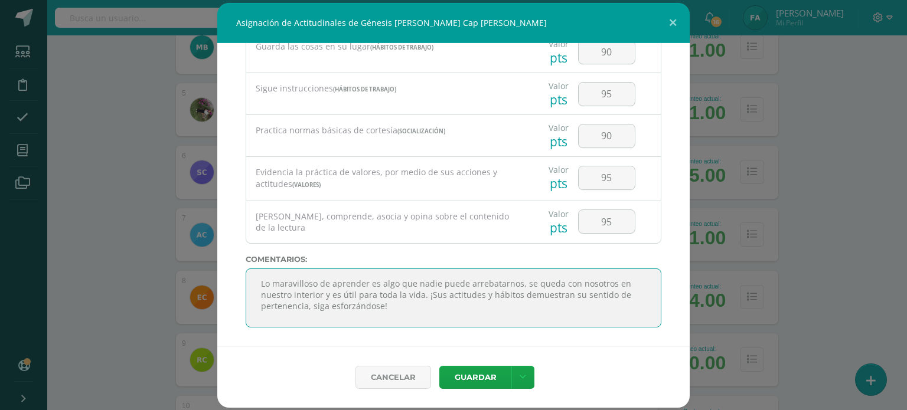
click at [468, 301] on textarea at bounding box center [454, 298] width 416 height 59
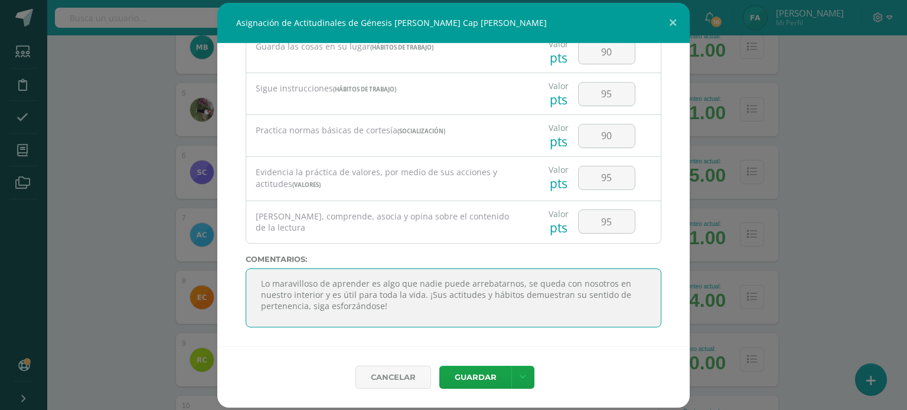
click at [468, 301] on textarea at bounding box center [454, 298] width 416 height 59
click at [430, 311] on textarea at bounding box center [454, 298] width 416 height 59
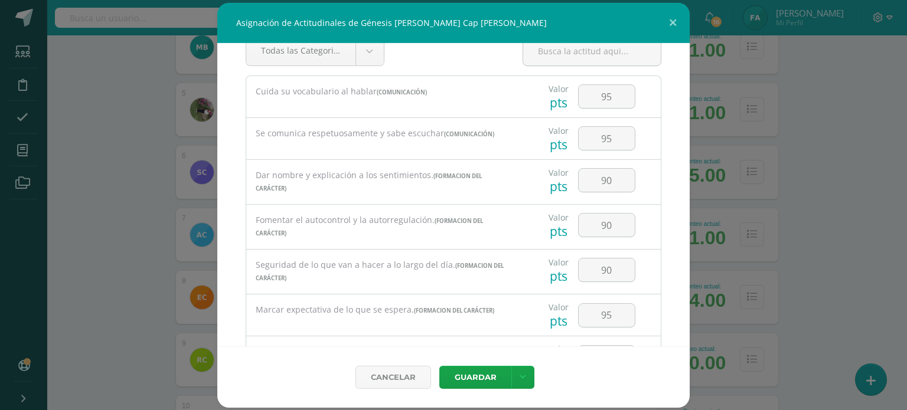
scroll to position [20, 0]
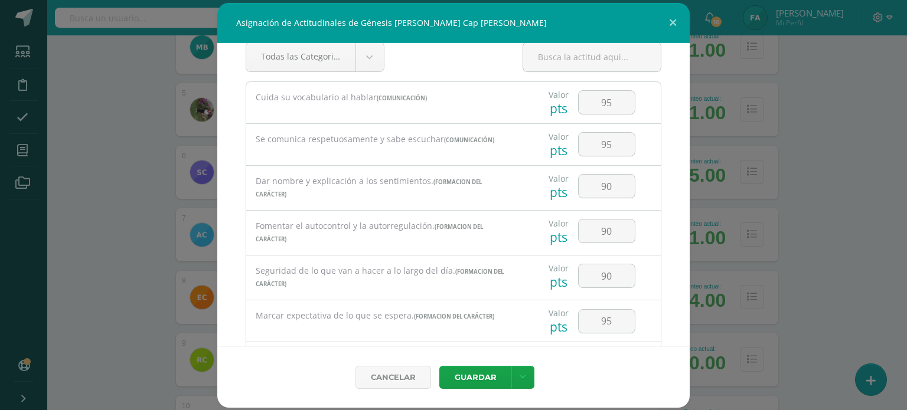
type textarea "Lo maravilloso de aprender es algo que nadie puede arrebatarnos, se queda con n…"
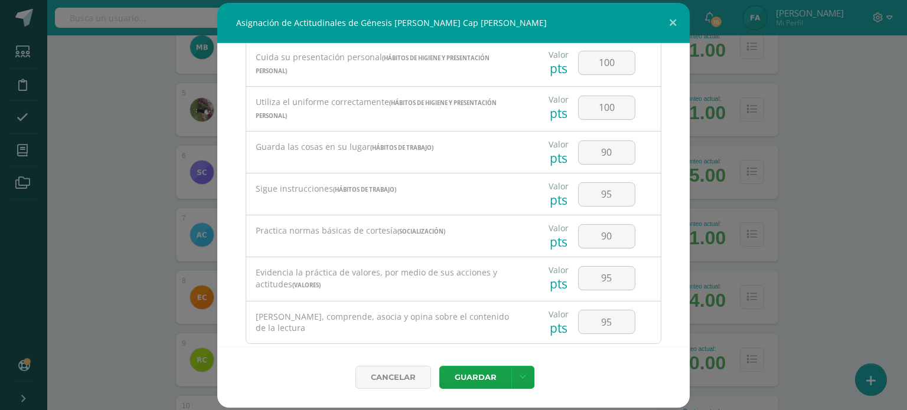
scroll to position [463, 0]
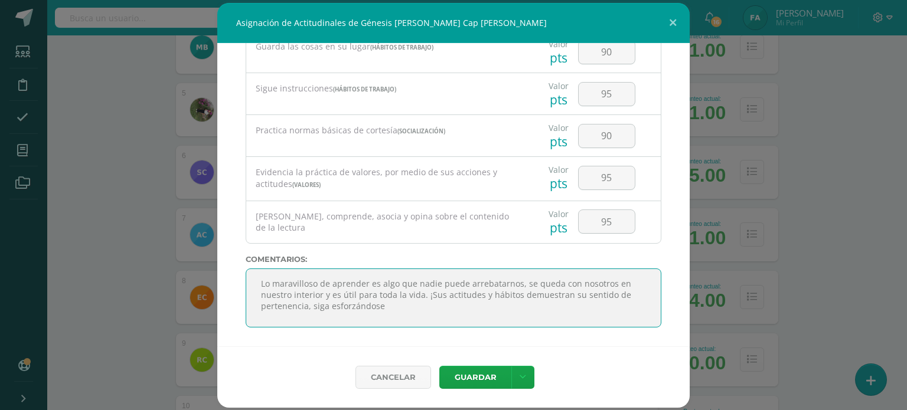
click at [513, 312] on textarea at bounding box center [454, 298] width 416 height 59
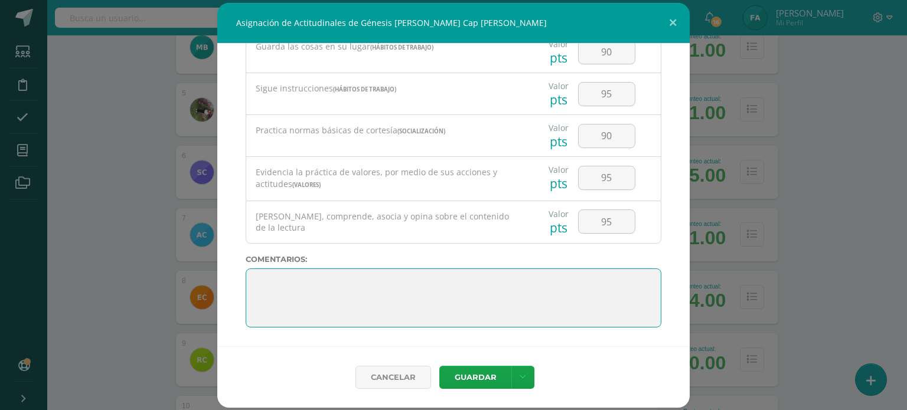
paste textarea "Su disciplina y compromiso es el reflejo del trabajo y constancia en las activi…"
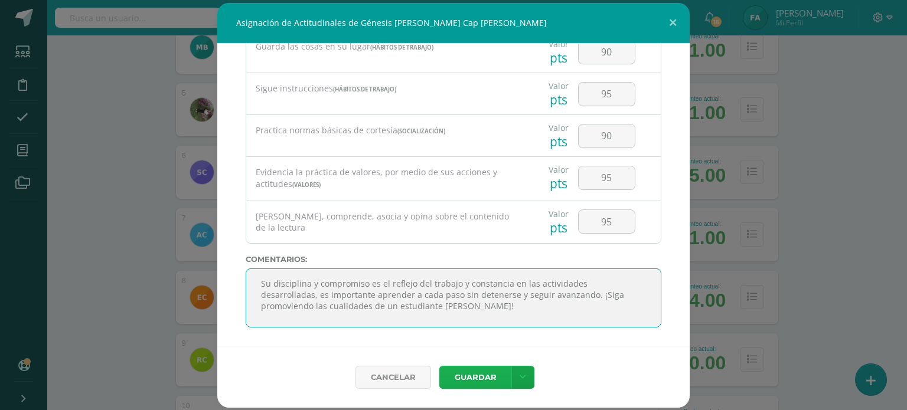
type textarea "Su disciplina y compromiso es el reflejo del trabajo y constancia en las activi…"
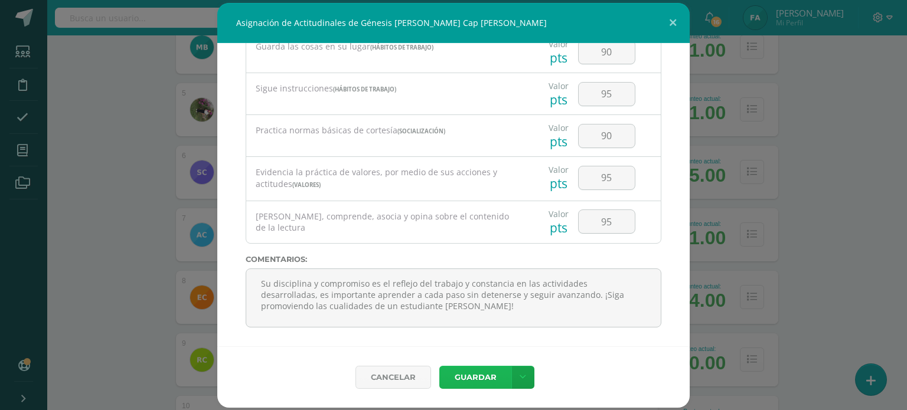
click at [489, 376] on button "Guardar" at bounding box center [475, 377] width 72 height 23
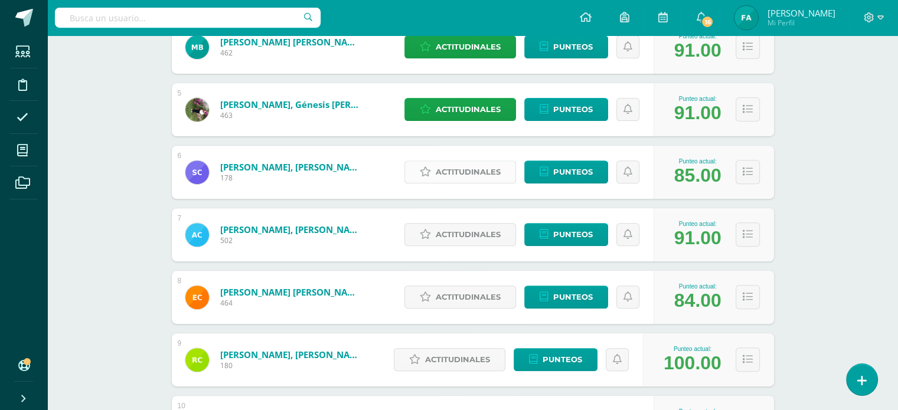
click at [468, 170] on span "Actitudinales" at bounding box center [468, 172] width 65 height 22
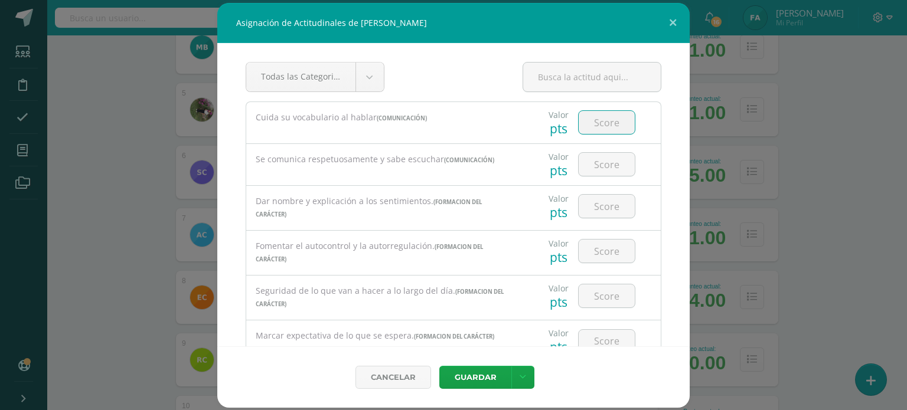
click at [585, 129] on input "number" at bounding box center [607, 122] width 56 height 23
type input "60"
click at [585, 165] on input "number" at bounding box center [607, 164] width 56 height 23
type input "70"
click at [595, 203] on input "number" at bounding box center [607, 206] width 56 height 23
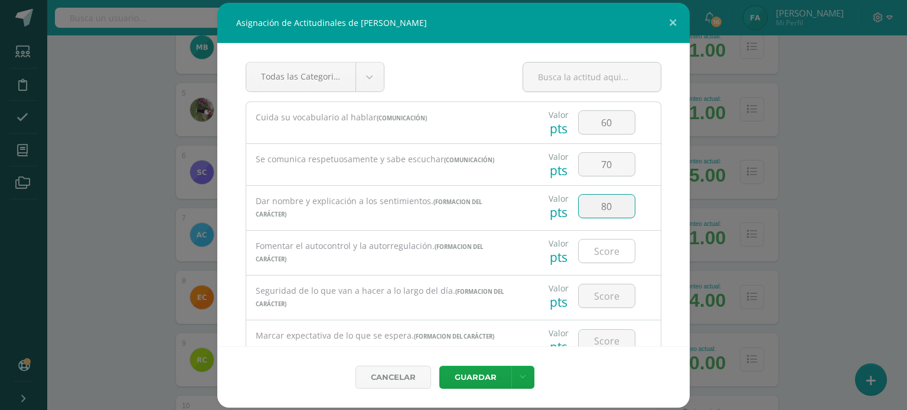
type input "80"
click at [593, 249] on input "number" at bounding box center [607, 251] width 56 height 23
type input "85"
click at [589, 297] on input "number" at bounding box center [607, 296] width 56 height 23
type input "80"
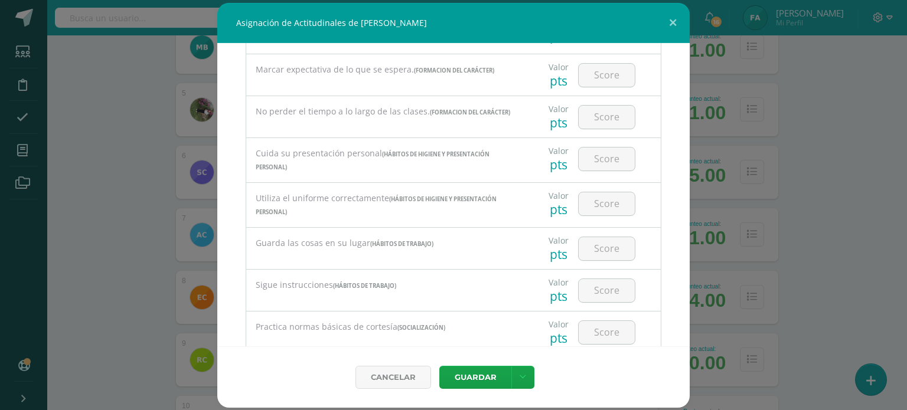
scroll to position [270, 0]
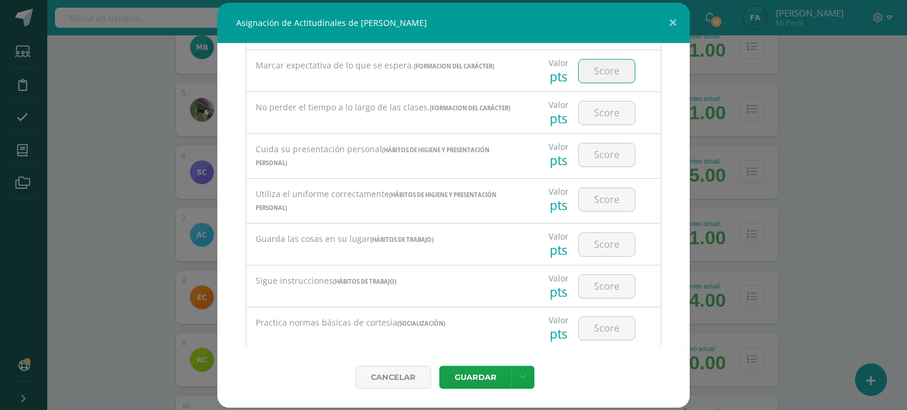
click at [612, 81] on input "number" at bounding box center [607, 71] width 56 height 23
type input "80"
click at [606, 110] on input "number" at bounding box center [607, 113] width 56 height 23
type input "75"
click at [599, 163] on input "number" at bounding box center [607, 154] width 56 height 23
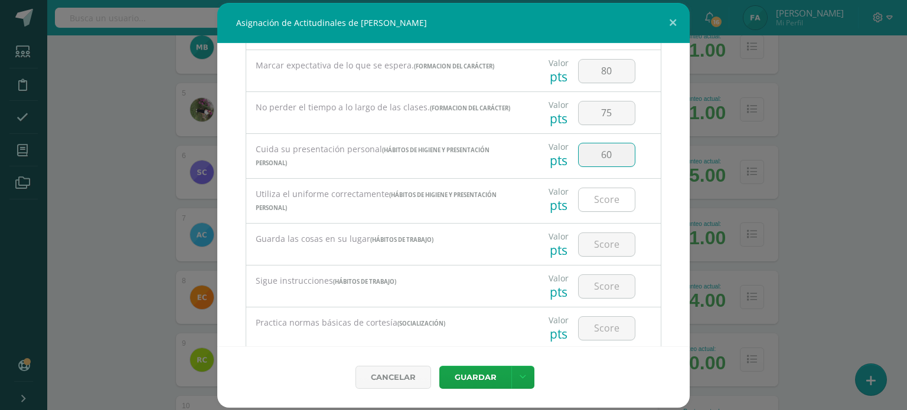
type input "60"
click at [598, 189] on input "number" at bounding box center [607, 199] width 56 height 23
type input "8"
type input "60"
click at [593, 246] on input "number" at bounding box center [607, 244] width 56 height 23
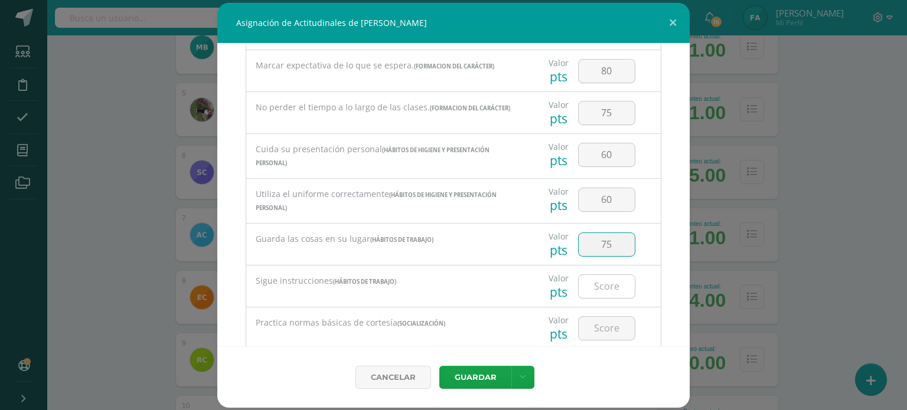
type input "75"
click at [598, 283] on input "number" at bounding box center [607, 286] width 56 height 23
type input "75"
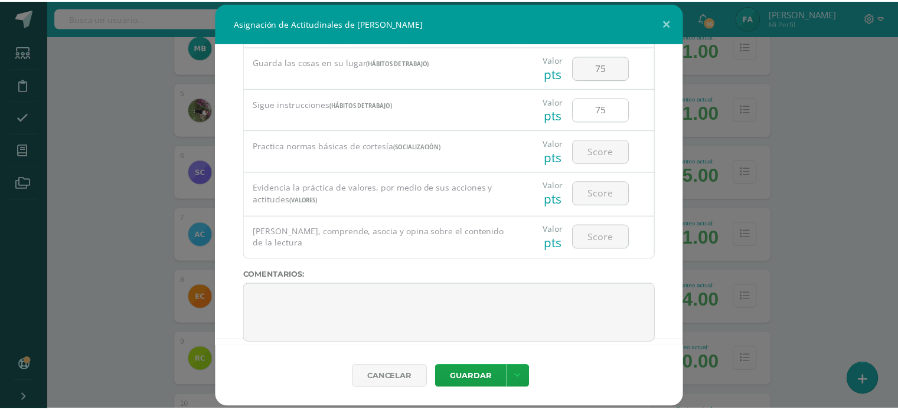
scroll to position [463, 0]
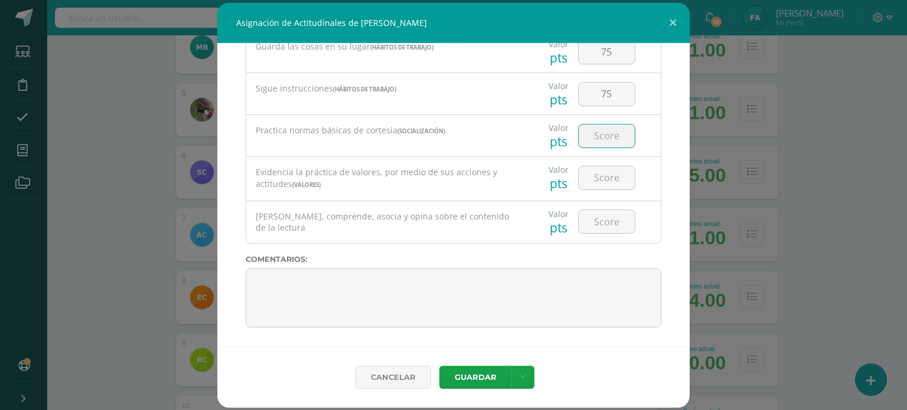
click at [601, 143] on input "number" at bounding box center [607, 136] width 56 height 23
type input "80"
click at [599, 172] on input "number" at bounding box center [607, 178] width 56 height 23
type input "80"
click at [592, 221] on input "number" at bounding box center [607, 221] width 56 height 23
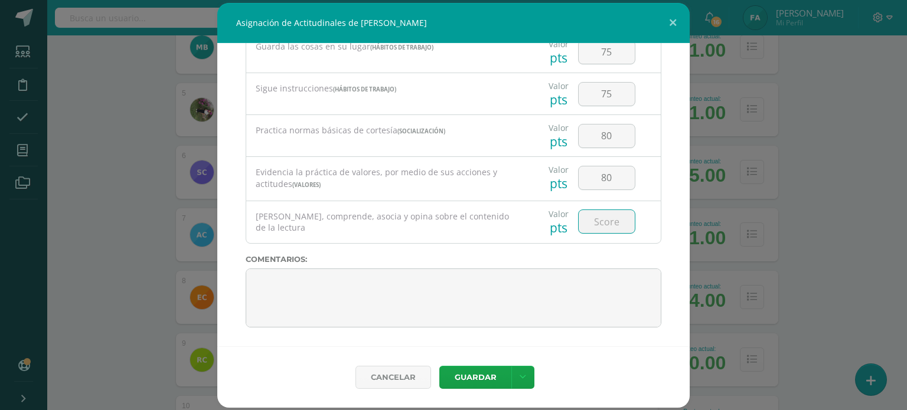
type input "9"
type input "85"
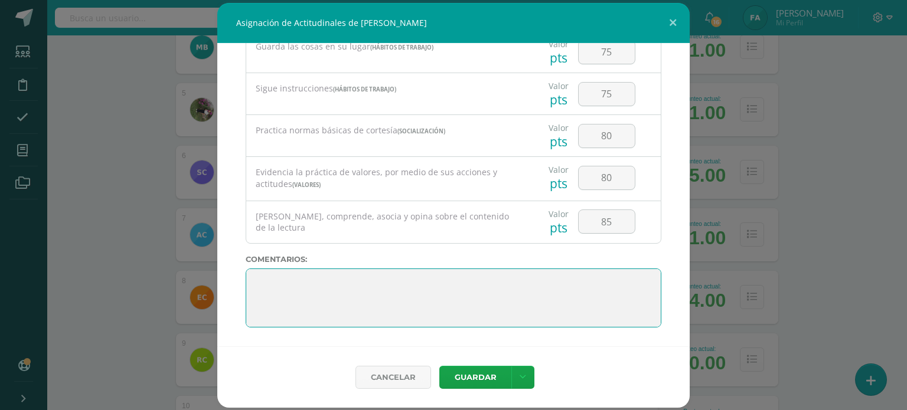
click at [464, 275] on textarea at bounding box center [454, 298] width 416 height 59
paste textarea "Lo maravilloso de aprender es algo que nadie puede arrebatarnos, se queda con n…"
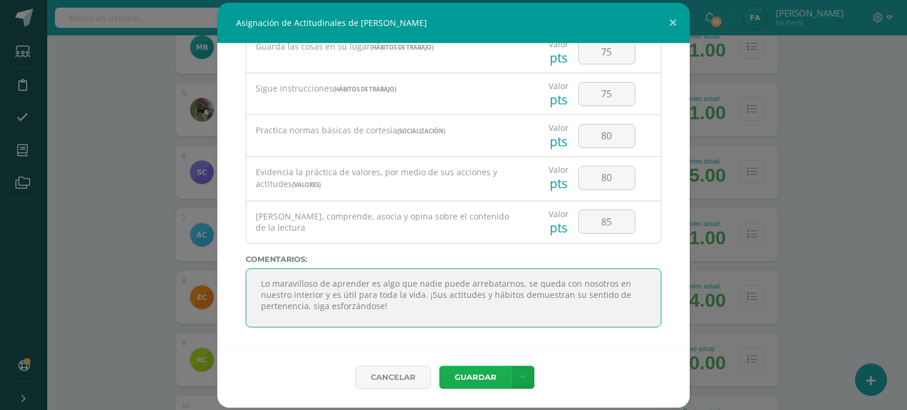
type textarea "Lo maravilloso de aprender es algo que nadie puede arrebatarnos, se queda con n…"
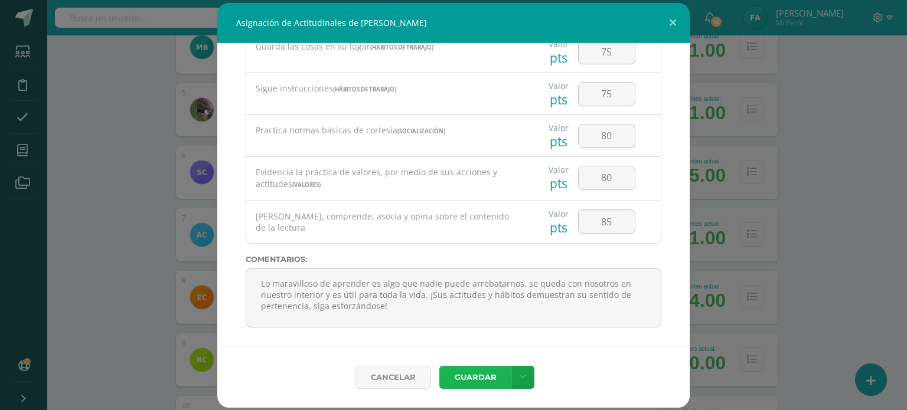
click at [489, 380] on button "Guardar" at bounding box center [475, 377] width 72 height 23
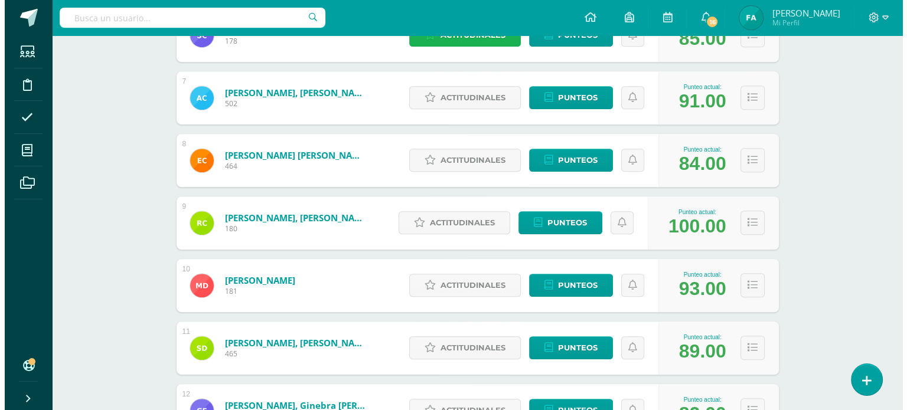
scroll to position [561, 0]
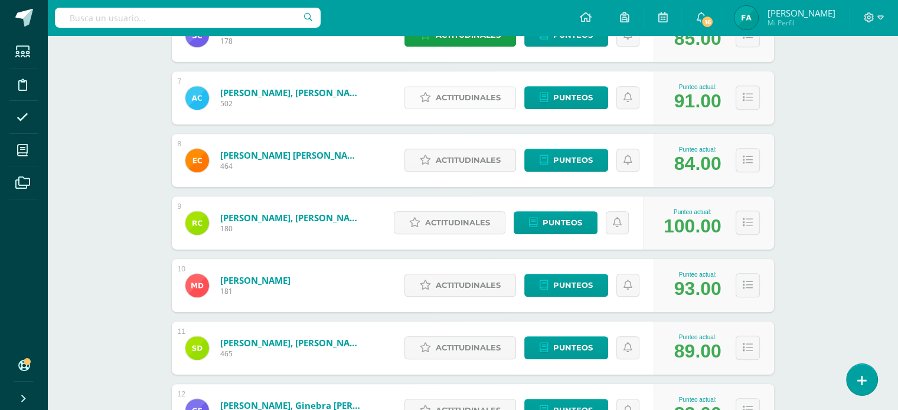
click at [428, 96] on icon at bounding box center [425, 98] width 11 height 10
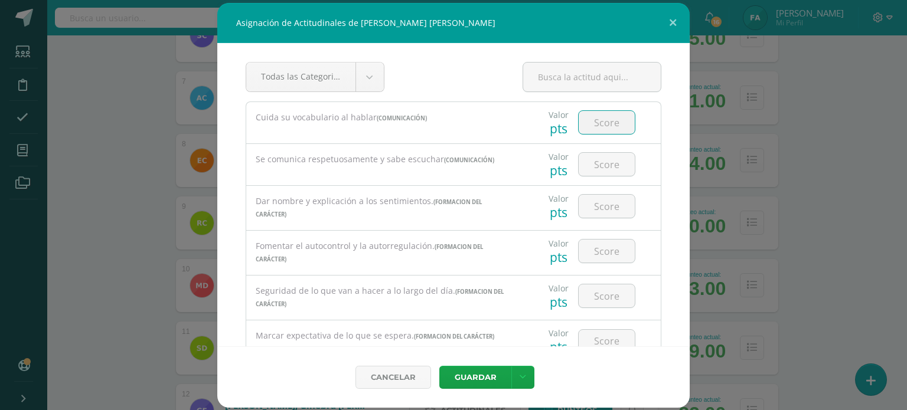
click at [598, 126] on input "number" at bounding box center [607, 122] width 56 height 23
type input "90"
click at [602, 171] on input "number" at bounding box center [607, 164] width 56 height 23
type input "90"
click at [599, 214] on input "number" at bounding box center [607, 206] width 56 height 23
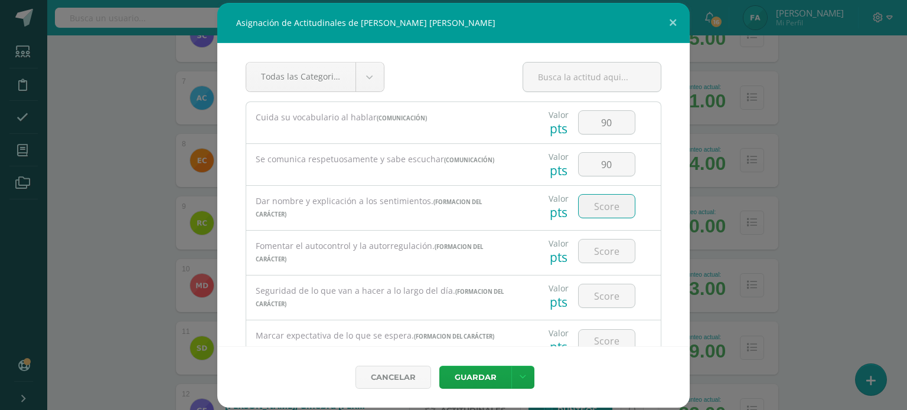
click at [599, 210] on input "number" at bounding box center [607, 206] width 56 height 23
type input "95"
click at [600, 250] on input "number" at bounding box center [607, 251] width 56 height 23
type input "95"
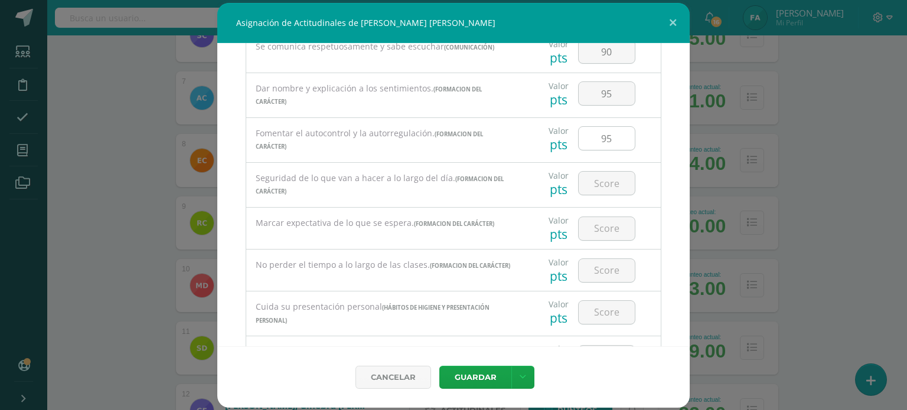
scroll to position [120, 0]
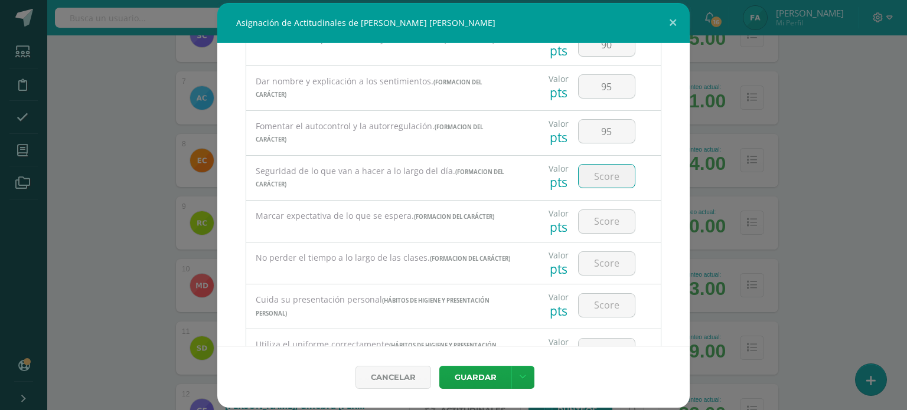
click at [591, 182] on input "number" at bounding box center [607, 176] width 56 height 23
type input "85"
click at [595, 221] on input "number" at bounding box center [607, 221] width 56 height 23
type input "90"
click at [603, 259] on input "number" at bounding box center [607, 263] width 56 height 23
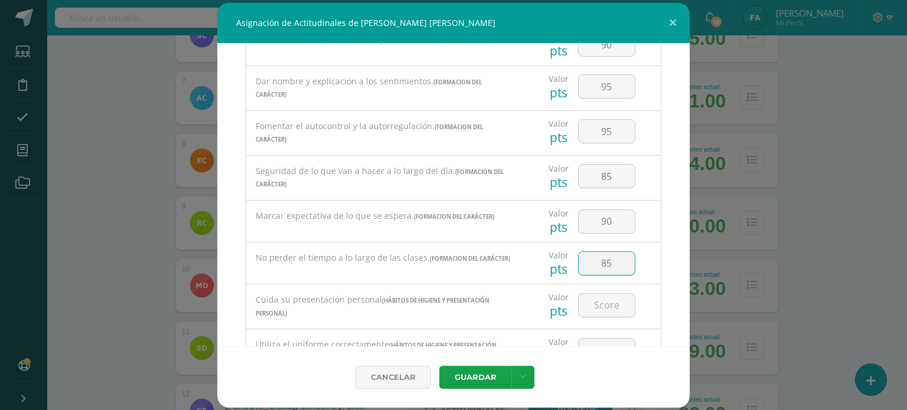
type input "85"
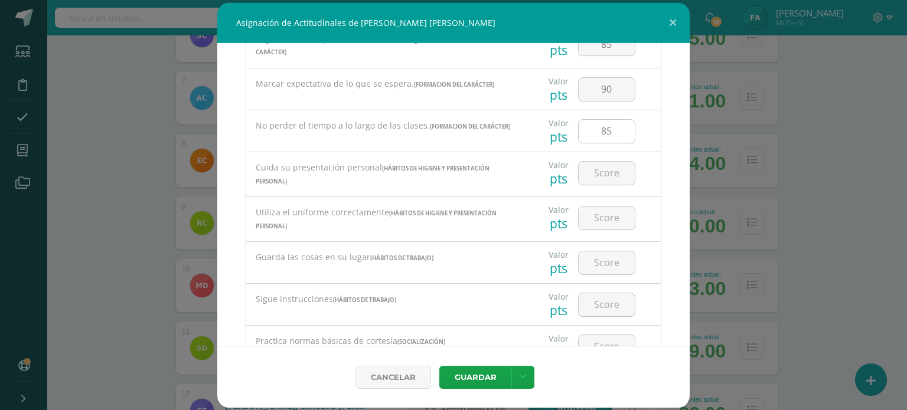
scroll to position [255, 0]
click at [599, 168] on input "number" at bounding box center [607, 170] width 56 height 23
type input "90"
click at [601, 207] on input "number" at bounding box center [607, 215] width 56 height 23
type input "90"
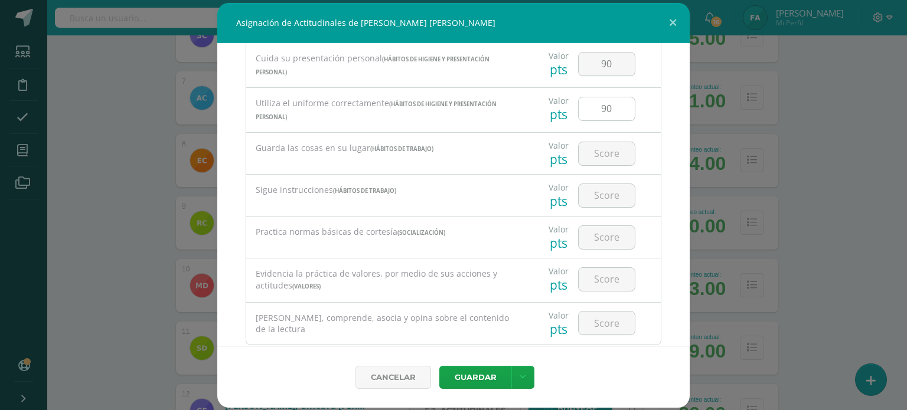
scroll to position [361, 0]
click at [600, 148] on input "number" at bounding box center [607, 153] width 56 height 23
type input "80"
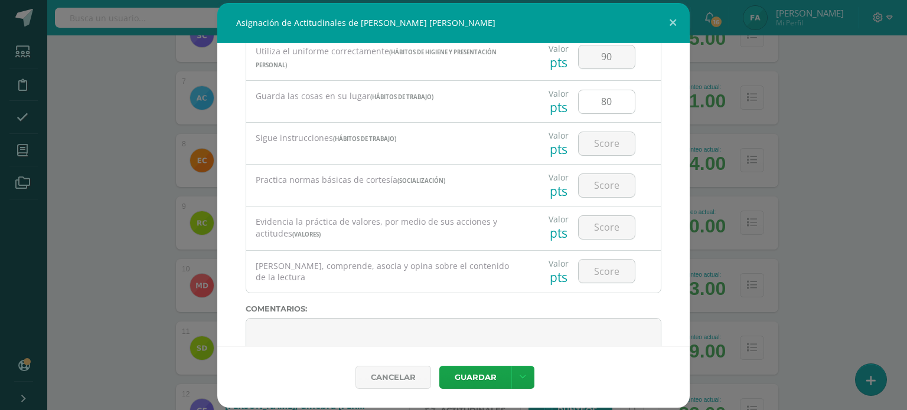
scroll to position [416, 0]
click at [600, 148] on input "number" at bounding box center [607, 141] width 56 height 23
type input "80"
click at [602, 184] on input "number" at bounding box center [607, 183] width 56 height 23
type input "90"
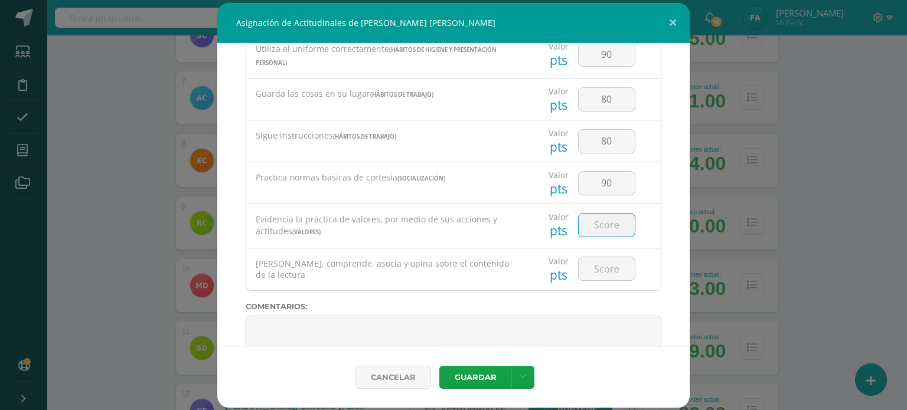
click at [606, 234] on input "number" at bounding box center [607, 225] width 56 height 23
type input "90"
click at [611, 267] on input "number" at bounding box center [607, 268] width 56 height 23
type input "90"
click at [663, 296] on div "Todas las Categorias Todas las Categorias Hábitos de trabajo Comunicación Hábit…" at bounding box center [453, 195] width 472 height 304
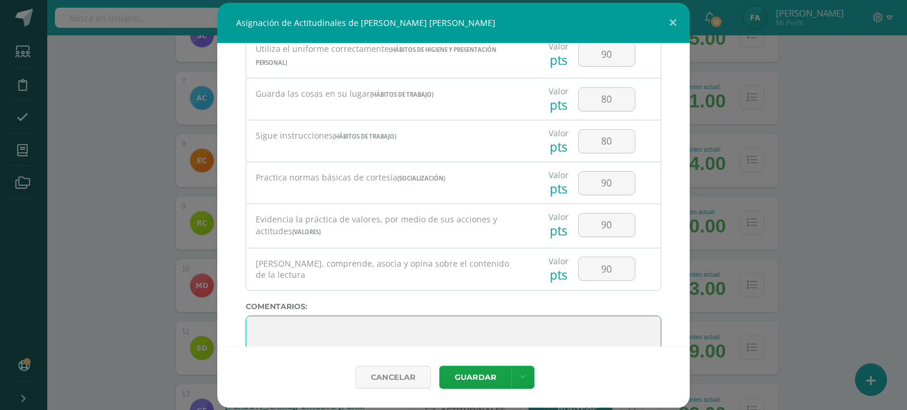
click at [487, 332] on textarea at bounding box center [454, 345] width 416 height 59
paste textarea "Su disciplina y compromiso es el reflejo del trabajo y constancia en las activi…"
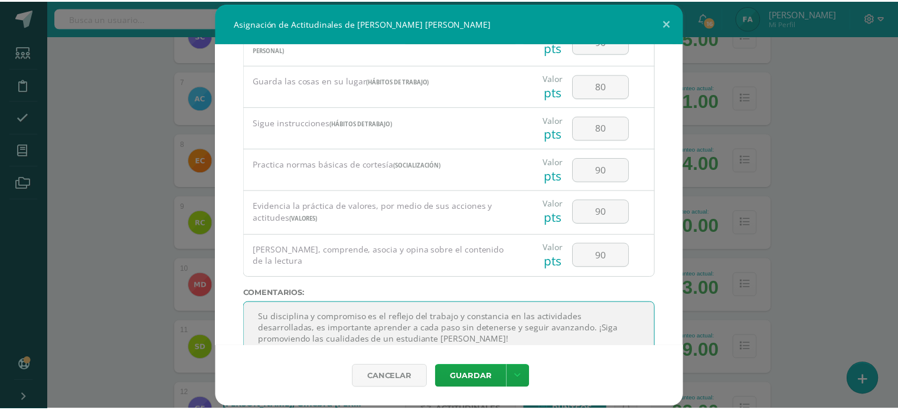
scroll to position [28, 0]
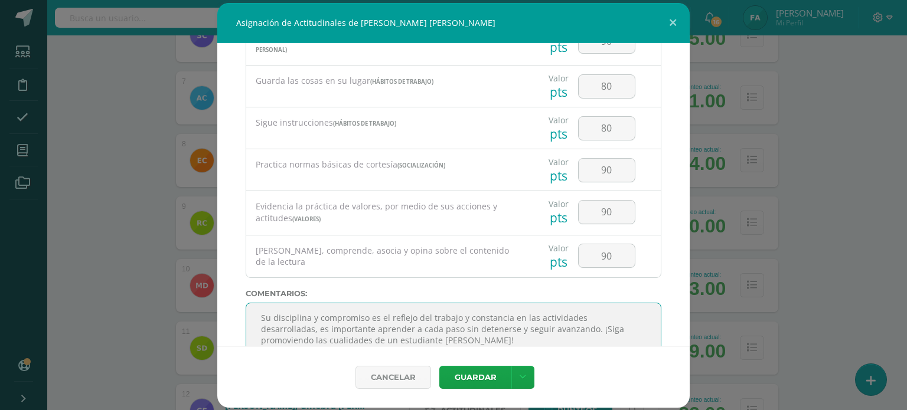
type textarea "Su disciplina y compromiso es el reflejo del trabajo y constancia en las activi…"
click at [472, 373] on button "Guardar" at bounding box center [475, 377] width 72 height 23
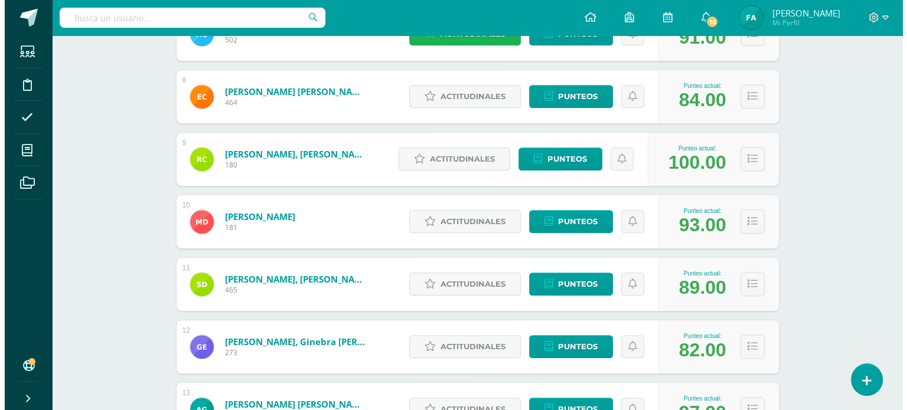
scroll to position [626, 0]
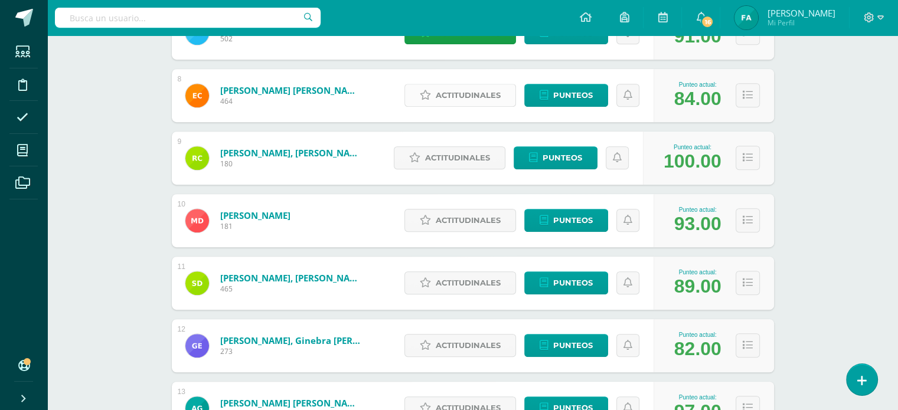
click at [442, 106] on link "Actitudinales" at bounding box center [460, 95] width 112 height 23
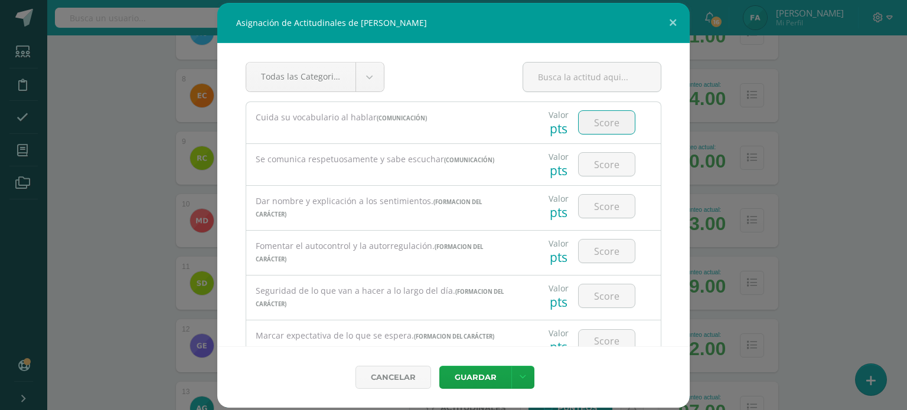
click at [599, 119] on input "number" at bounding box center [607, 122] width 56 height 23
type input "80"
click at [592, 164] on input "number" at bounding box center [607, 164] width 56 height 23
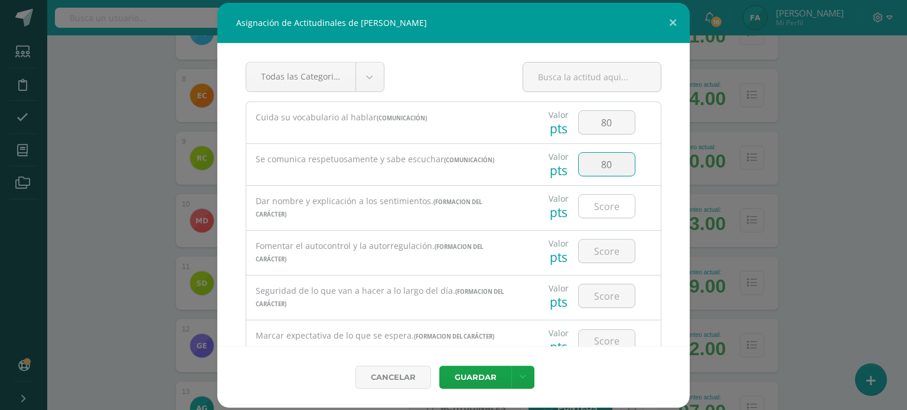
type input "80"
click at [599, 210] on input "number" at bounding box center [607, 206] width 56 height 23
click at [610, 204] on input "number" at bounding box center [607, 206] width 56 height 23
type input "9"
type input "80"
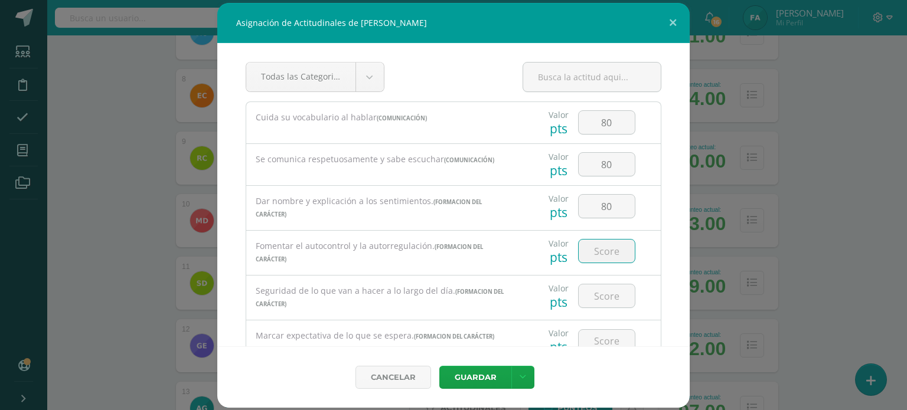
click at [597, 252] on input "number" at bounding box center [607, 251] width 56 height 23
type input "85"
click at [601, 291] on input "number" at bounding box center [607, 296] width 56 height 23
type input "60"
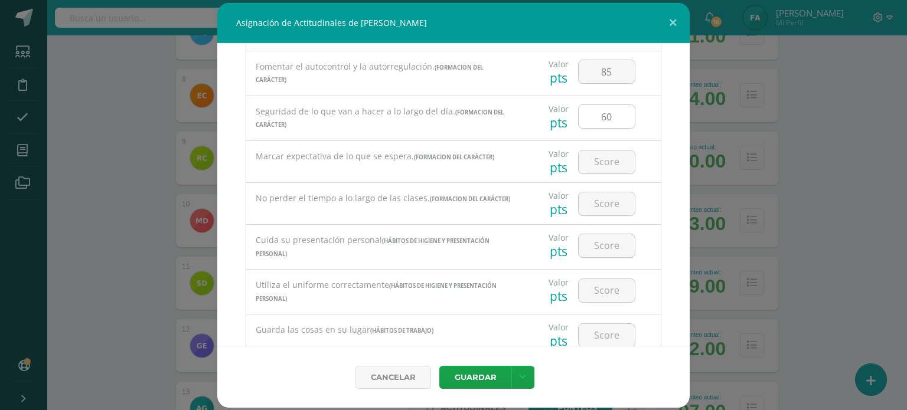
scroll to position [181, 0]
click at [594, 167] on input "number" at bounding box center [607, 160] width 56 height 23
type input "75"
click at [599, 201] on input "number" at bounding box center [607, 202] width 56 height 23
type input "60"
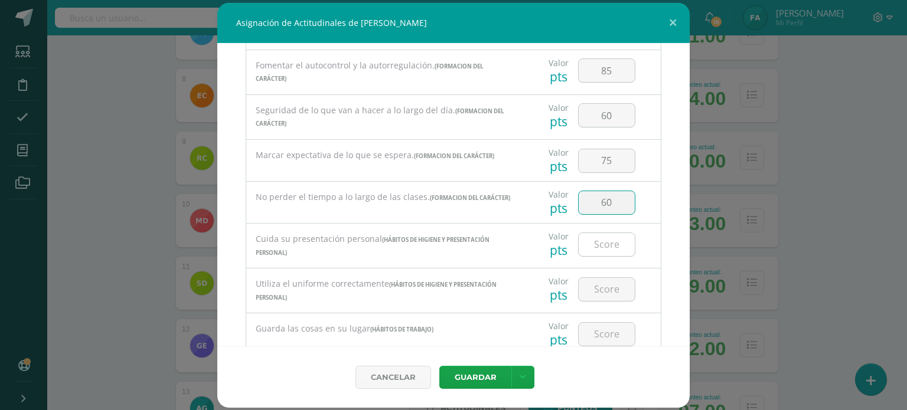
click at [599, 247] on input "number" at bounding box center [607, 244] width 56 height 23
type input "60"
click at [596, 286] on input "number" at bounding box center [607, 289] width 56 height 23
type input "8"
type input "6"
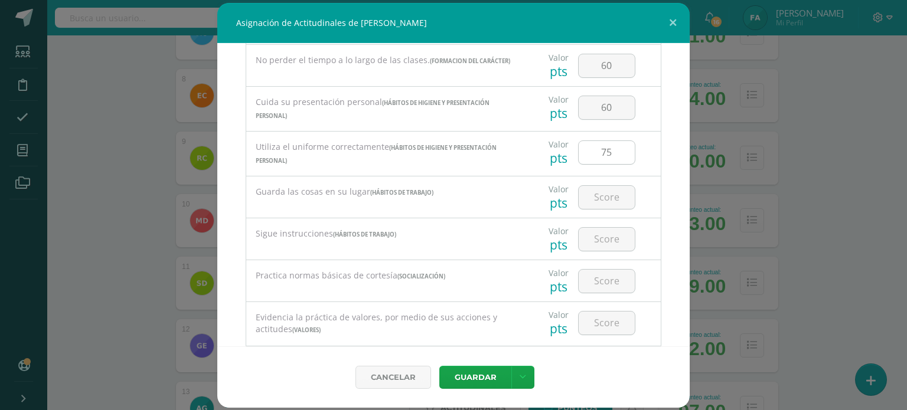
scroll to position [324, 0]
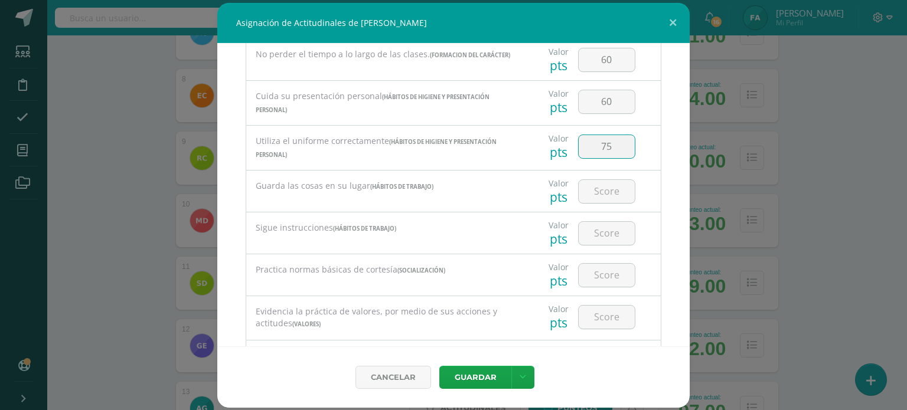
click at [609, 142] on input "75" at bounding box center [607, 146] width 56 height 23
type input "80"
click at [604, 194] on input "number" at bounding box center [607, 191] width 56 height 23
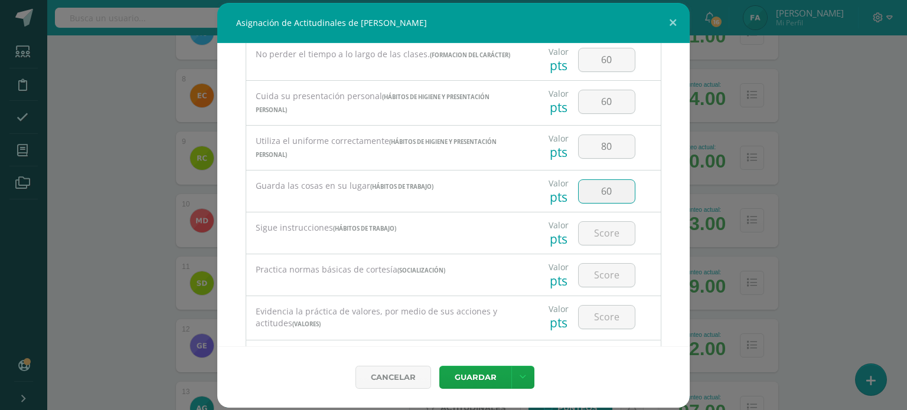
type input "60"
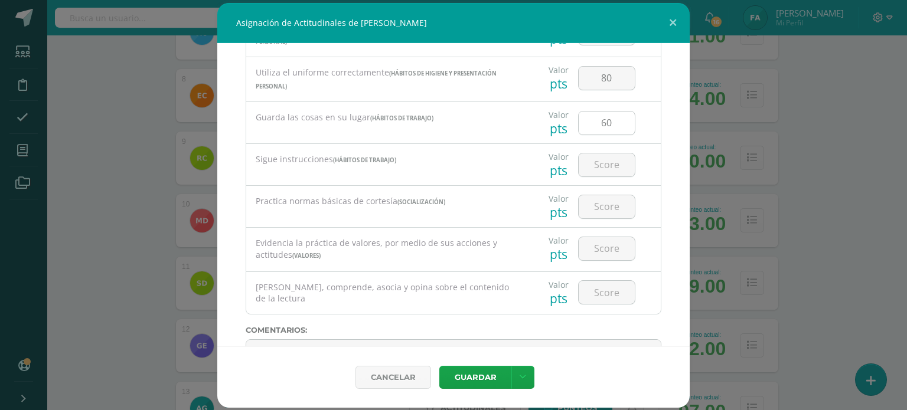
scroll to position [393, 0]
click at [596, 165] on input "number" at bounding box center [607, 163] width 56 height 23
type input "60"
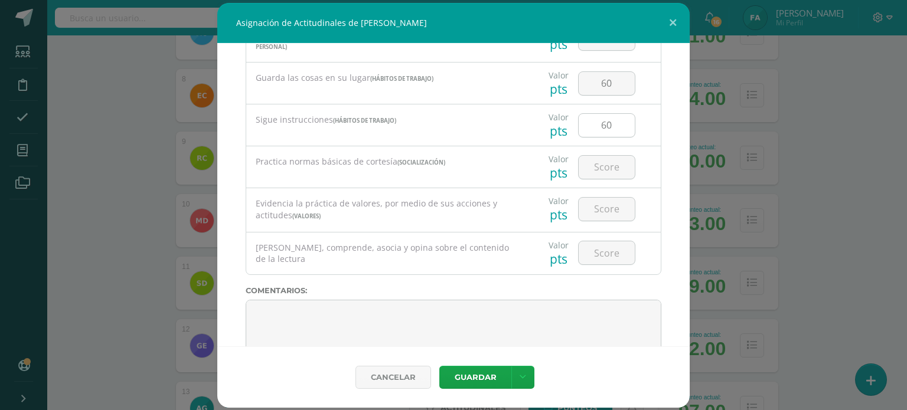
scroll to position [433, 0]
click at [596, 165] on input "number" at bounding box center [607, 165] width 56 height 23
type input "80"
click at [596, 203] on input "number" at bounding box center [607, 207] width 56 height 23
type input "80"
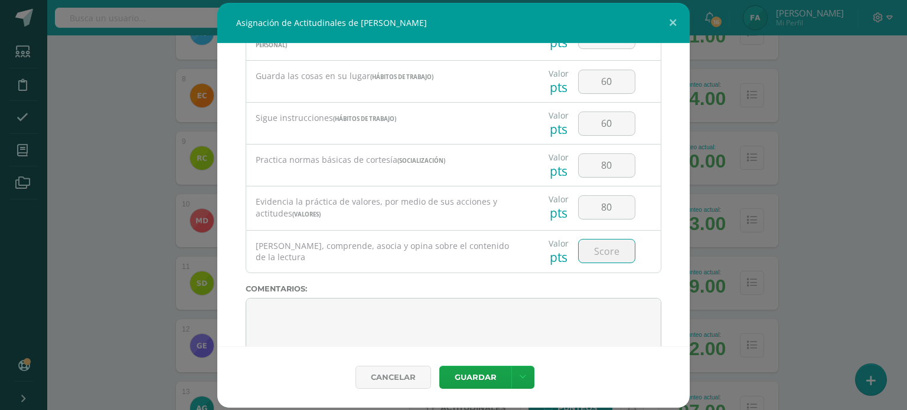
click at [601, 248] on input "number" at bounding box center [607, 251] width 56 height 23
type input "85"
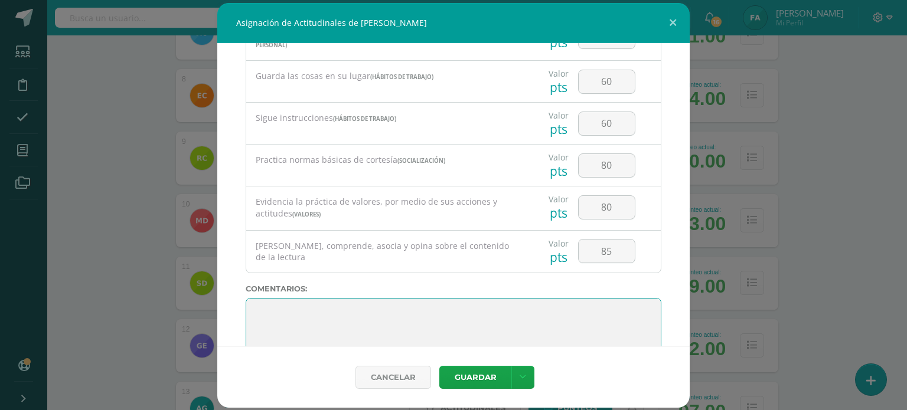
click at [588, 311] on textarea at bounding box center [454, 327] width 416 height 59
paste textarea "Lo maravilloso de aprender es algo que nadie puede arrebatarnos, se queda con n…"
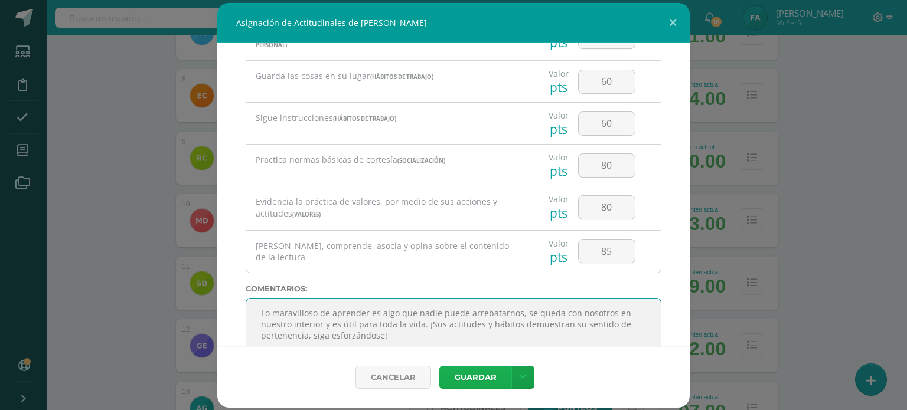
type textarea "Lo maravilloso de aprender es algo que nadie puede arrebatarnos, se queda con n…"
click at [456, 386] on button "Guardar" at bounding box center [475, 377] width 72 height 23
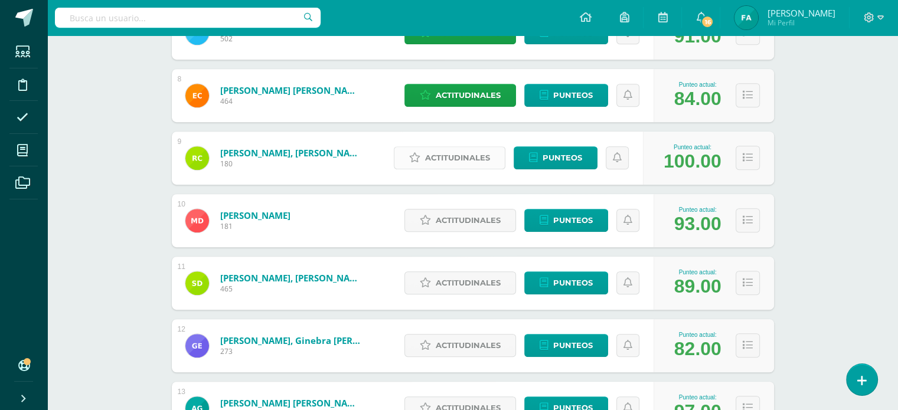
click at [478, 157] on span "Actitudinales" at bounding box center [457, 158] width 65 height 22
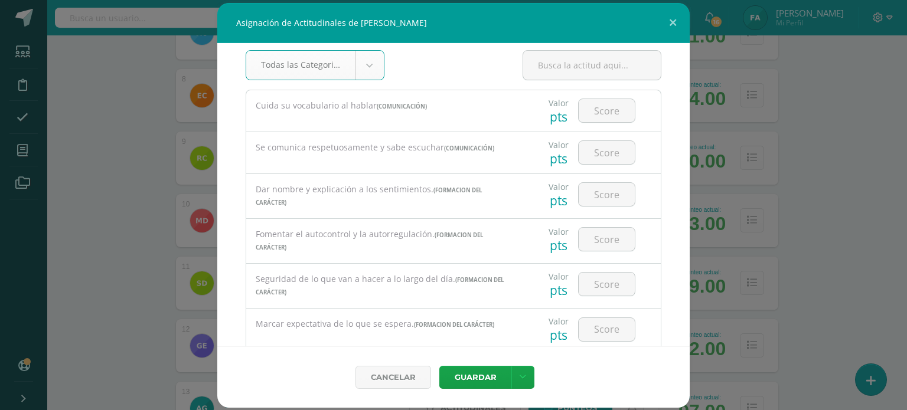
scroll to position [13, 0]
click at [593, 115] on input "number" at bounding box center [607, 109] width 56 height 23
type input "95"
click at [593, 149] on input "number" at bounding box center [607, 151] width 56 height 23
type input "100"
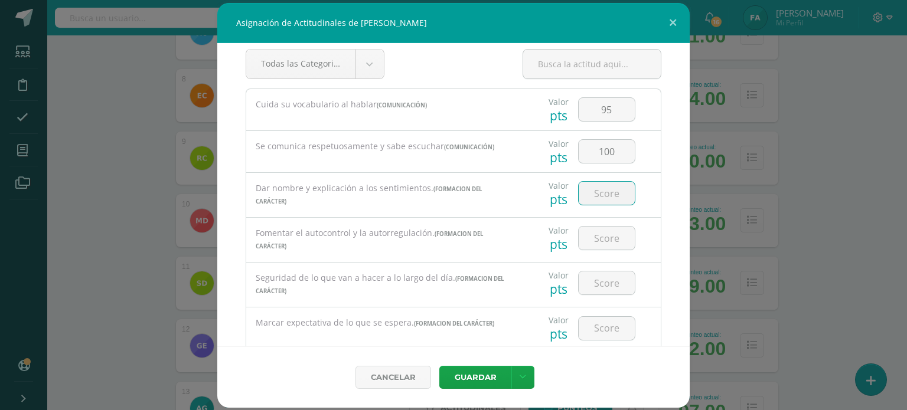
click at [605, 192] on input "number" at bounding box center [607, 193] width 56 height 23
type input "95"
click at [606, 238] on input "number" at bounding box center [607, 238] width 56 height 23
type input "95"
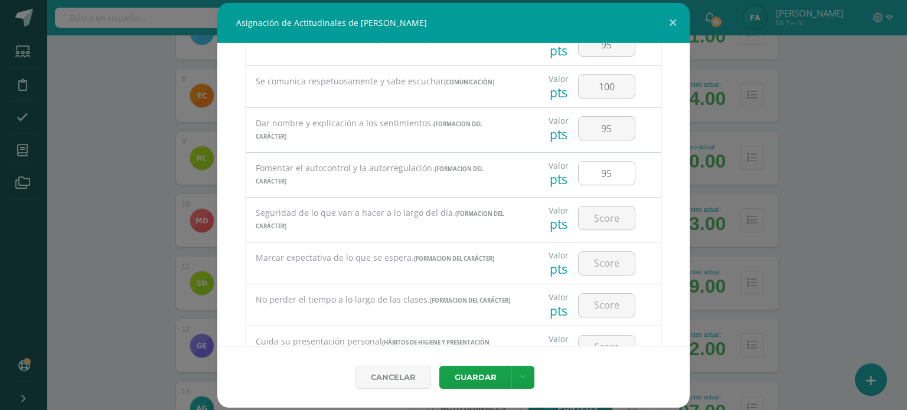
scroll to position [81, 0]
click at [600, 217] on input "number" at bounding box center [607, 214] width 56 height 23
type input "100"
click at [600, 261] on input "1" at bounding box center [607, 260] width 56 height 23
type input "100"
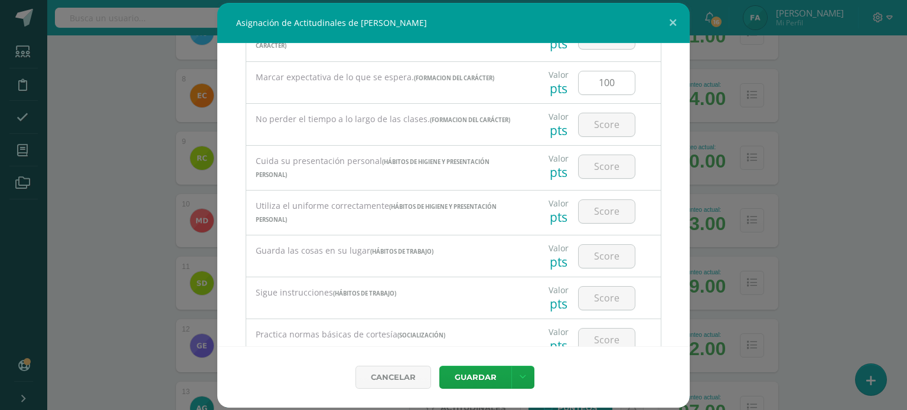
scroll to position [267, 0]
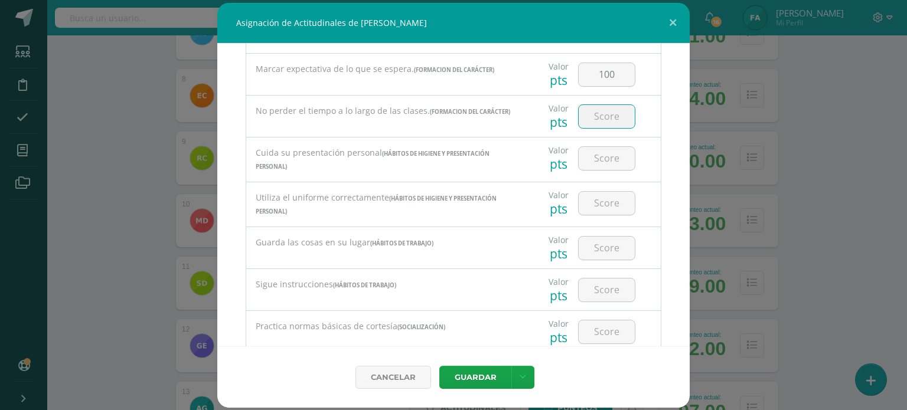
click at [612, 116] on input "number" at bounding box center [607, 116] width 56 height 23
type input "95"
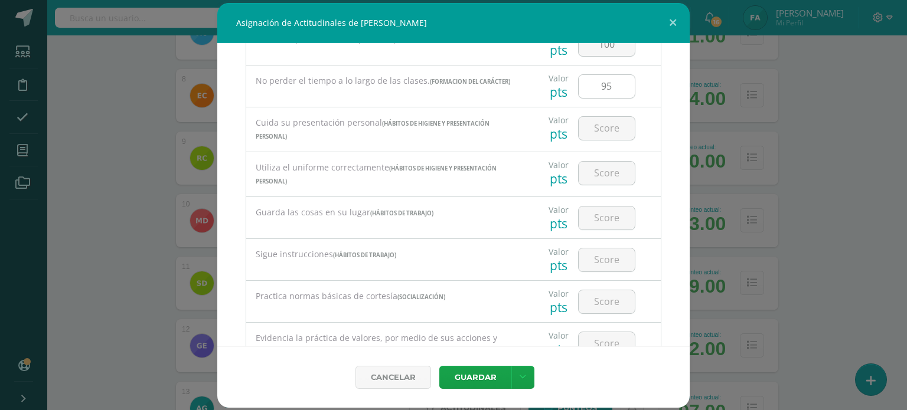
scroll to position [300, 0]
click at [609, 133] on input "number" at bounding box center [607, 125] width 56 height 23
type input "100"
click at [609, 165] on input "number" at bounding box center [607, 170] width 56 height 23
type input "100"
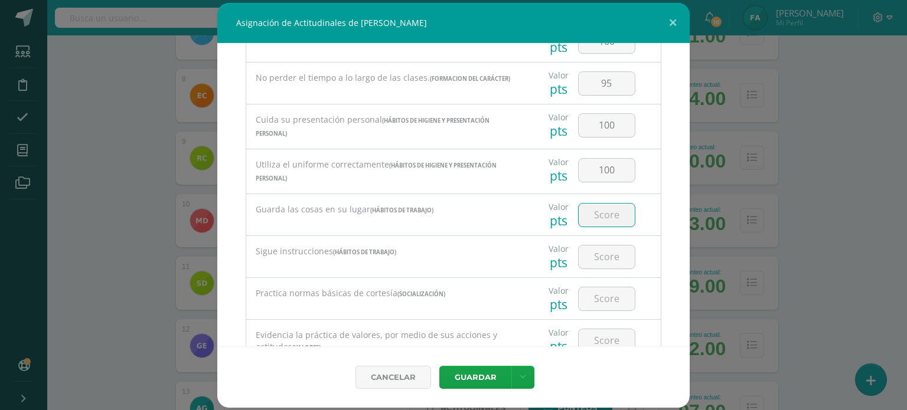
click at [605, 213] on input "number" at bounding box center [607, 215] width 56 height 23
type input "95"
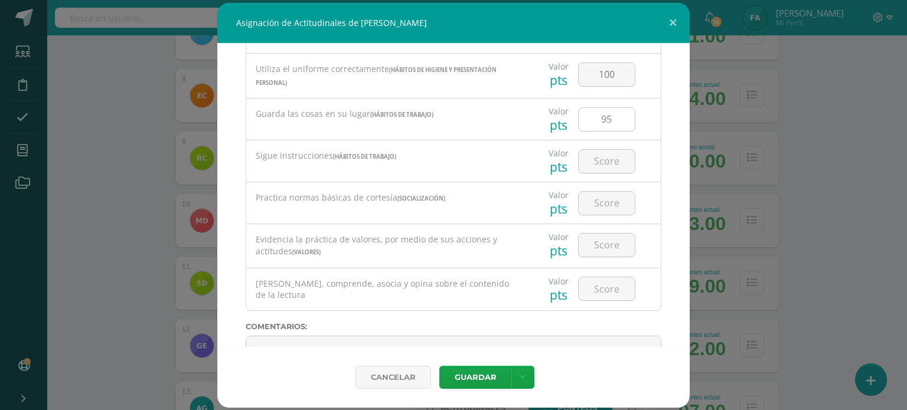
scroll to position [399, 0]
click at [593, 163] on input "number" at bounding box center [607, 158] width 56 height 23
type input "98"
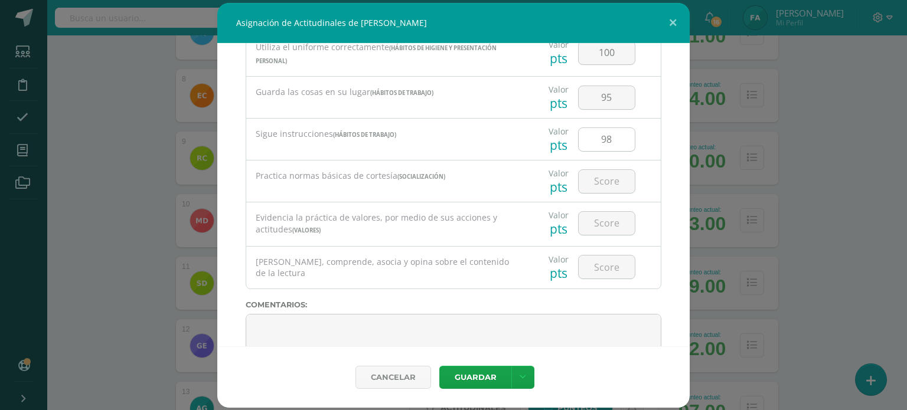
scroll to position [418, 0]
click at [600, 184] on input "number" at bounding box center [607, 180] width 56 height 23
type input "100"
click at [603, 222] on input "number" at bounding box center [607, 222] width 56 height 23
type input "100"
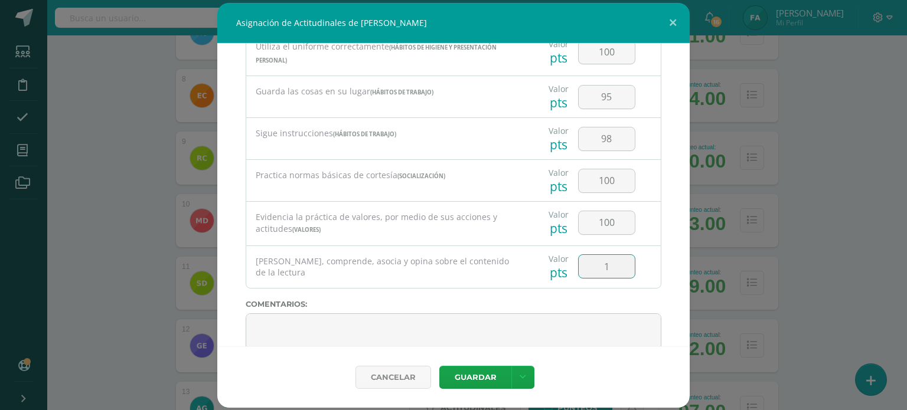
click at [602, 267] on input "1" at bounding box center [607, 266] width 56 height 23
type input "100"
click at [583, 331] on textarea at bounding box center [454, 343] width 416 height 59
paste textarea "Su disciplina y compromiso es el reflejo del trabajo y constancia en las activi…"
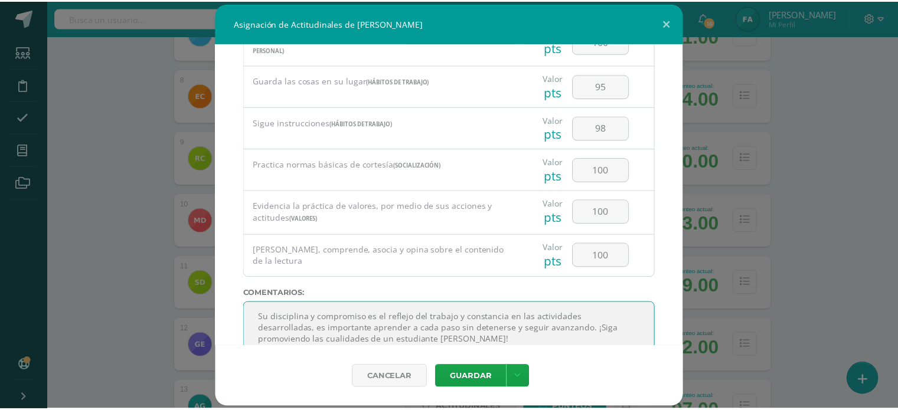
scroll to position [0, 0]
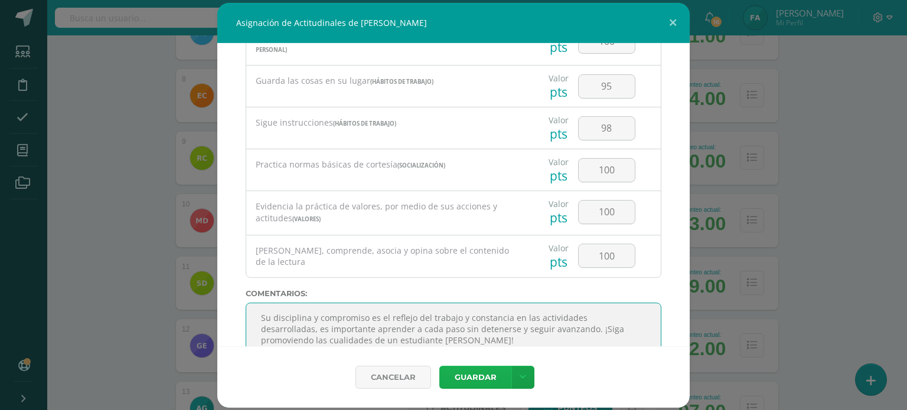
type textarea "Su disciplina y compromiso es el reflejo del trabajo y constancia en las activi…"
click at [475, 380] on button "Guardar" at bounding box center [475, 377] width 72 height 23
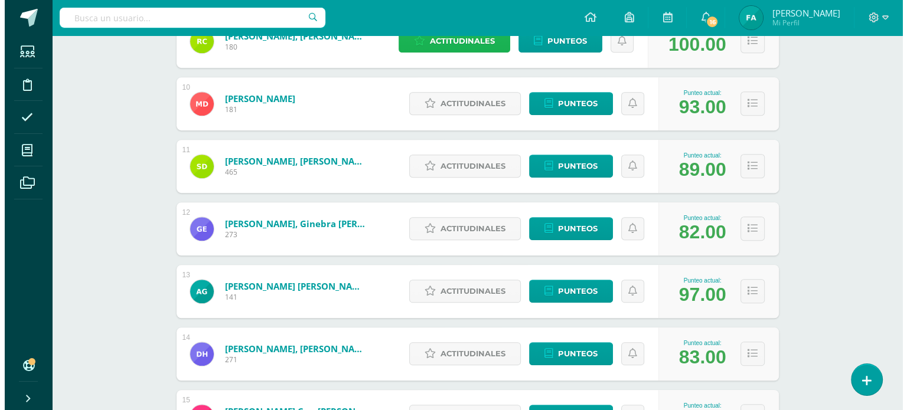
scroll to position [744, 0]
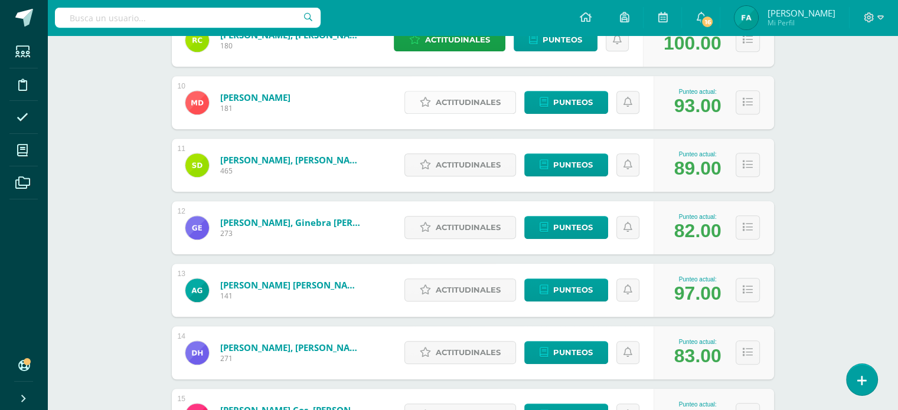
click at [449, 105] on span "Actitudinales" at bounding box center [468, 103] width 65 height 22
